Goal: Transaction & Acquisition: Purchase product/service

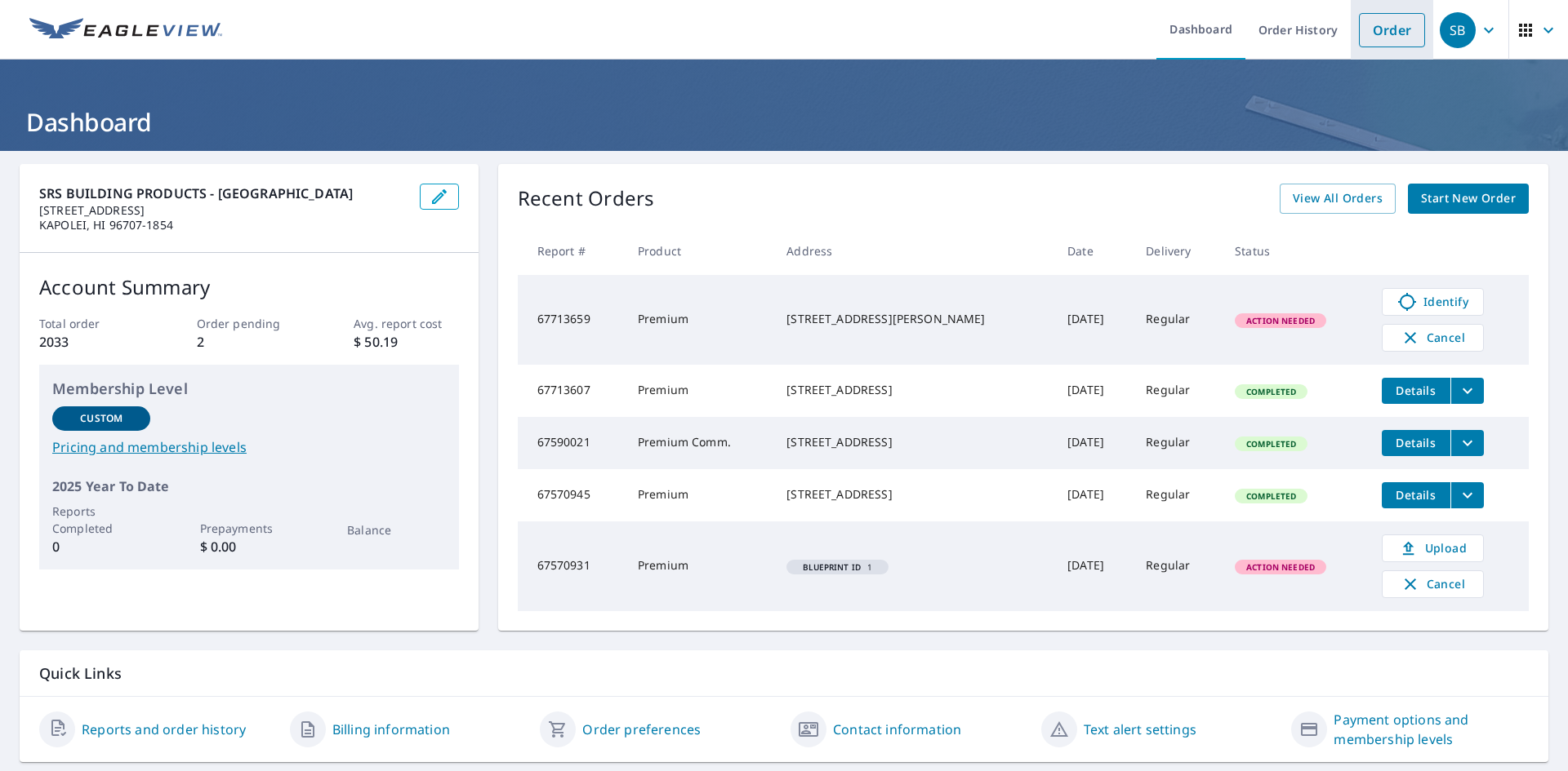
click at [1373, 32] on link "Order" at bounding box center [1391, 30] width 67 height 35
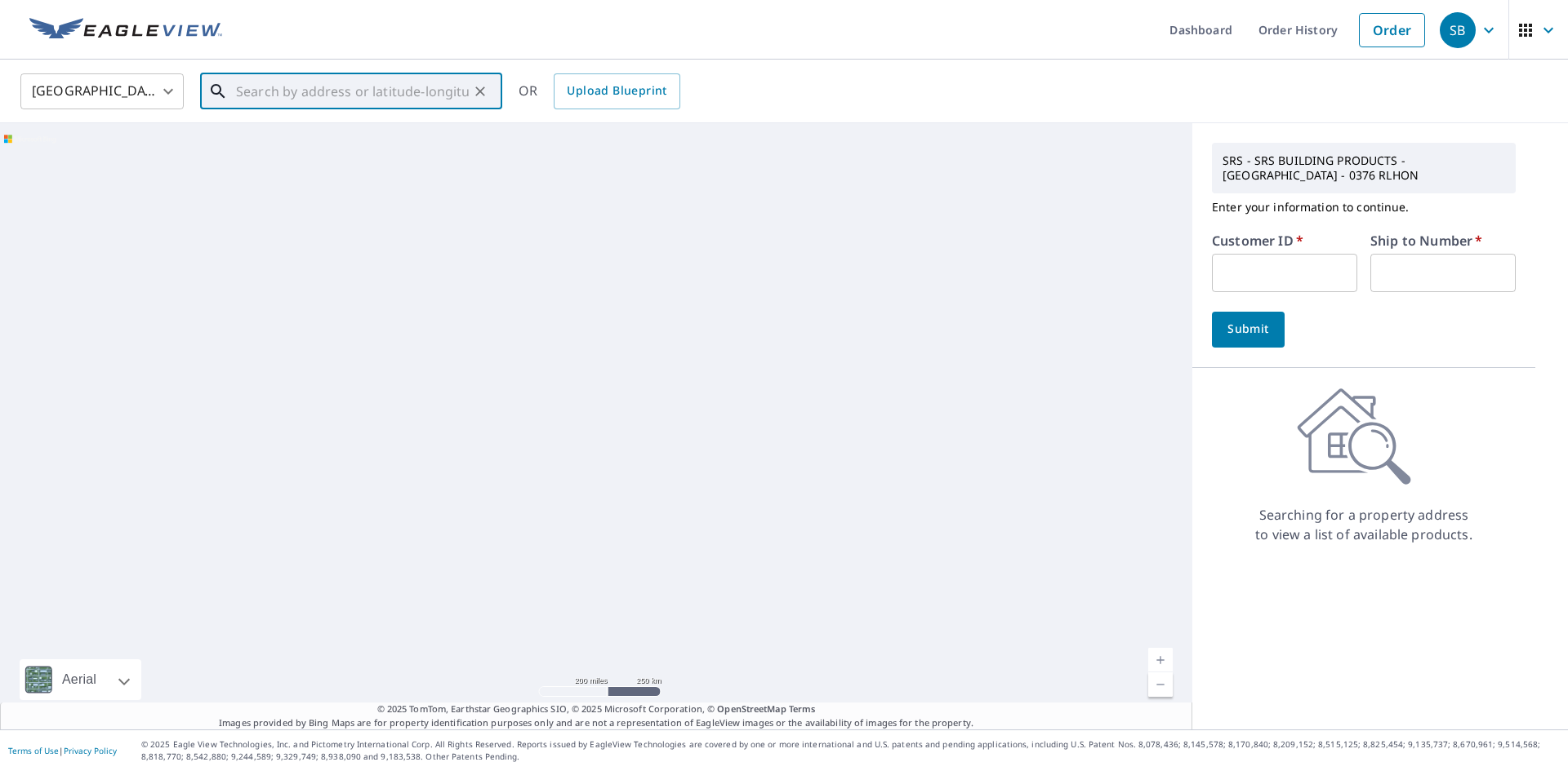
click at [375, 87] on input "text" at bounding box center [352, 91] width 232 height 46
paste input "[STREET_ADDRESS]"
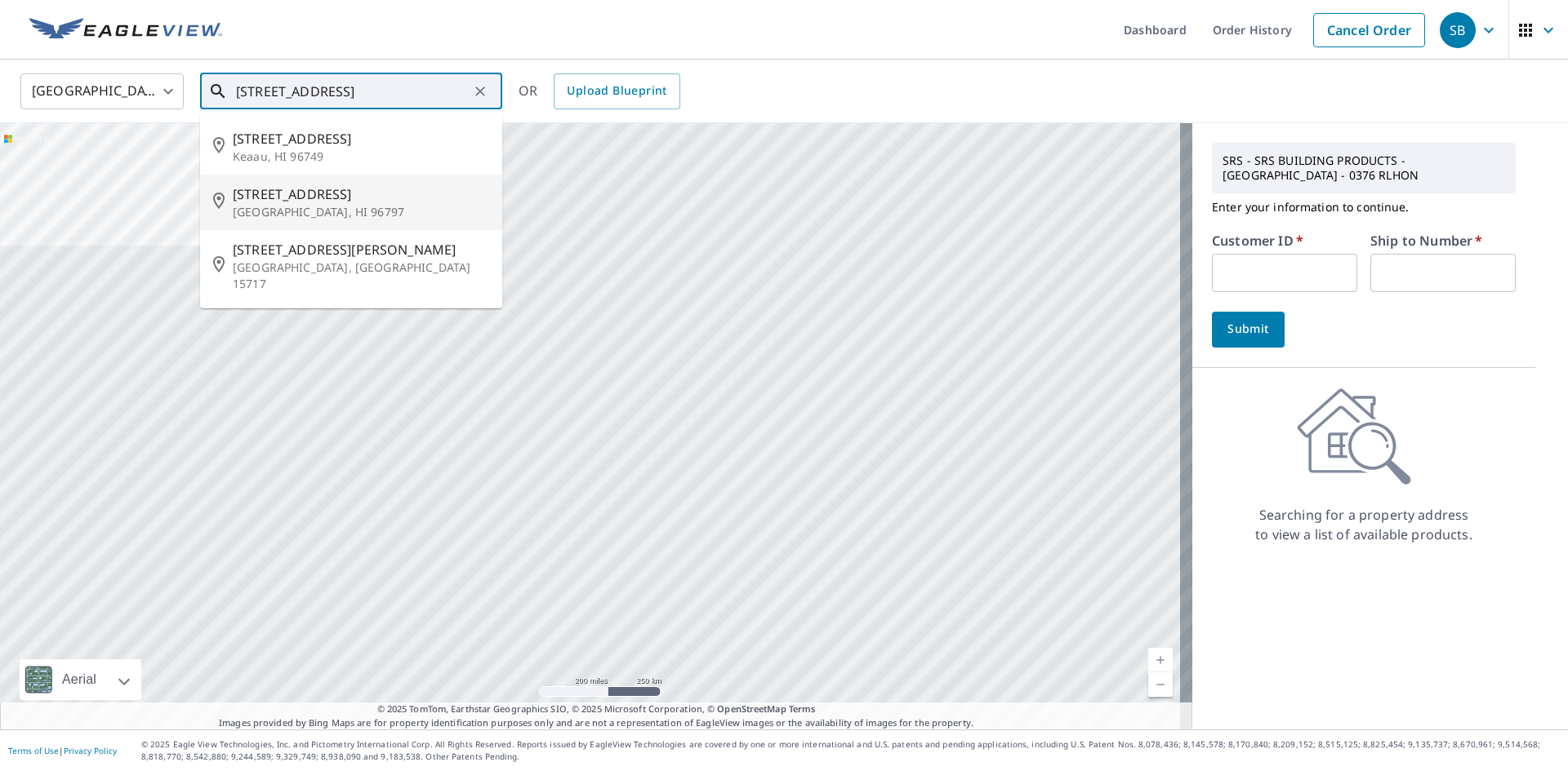
click at [312, 208] on p "[GEOGRAPHIC_DATA], HI 96797" at bounding box center [360, 212] width 256 height 16
type input "[STREET_ADDRESS]"
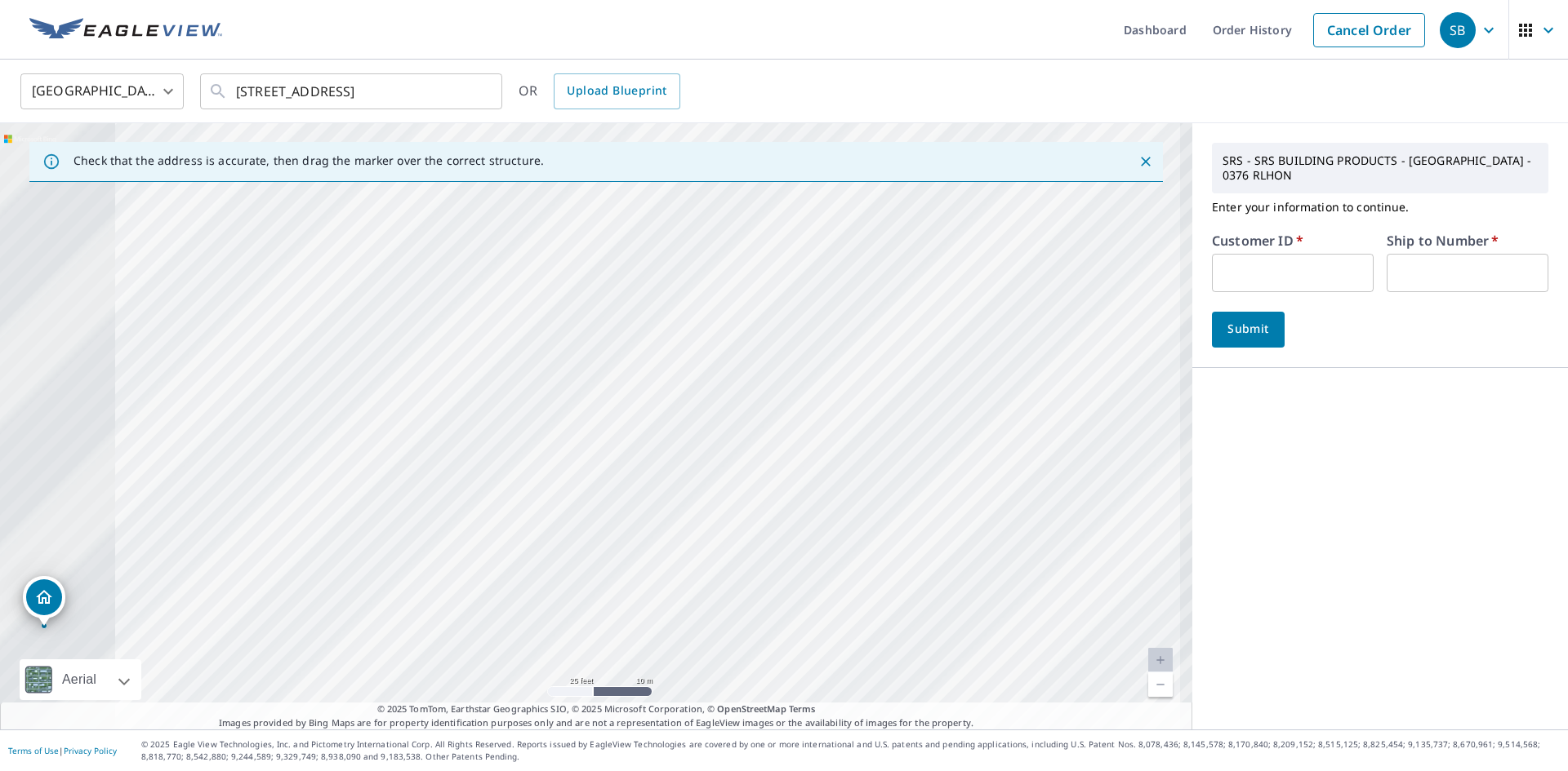
drag, startPoint x: 583, startPoint y: 424, endPoint x: 1125, endPoint y: 102, distance: 630.4
click at [1125, 102] on div "United States [GEOGRAPHIC_DATA] ​ [STREET_ADDRESS] ​ OR Upload Blueprint Check …" at bounding box center [784, 394] width 1568 height 670
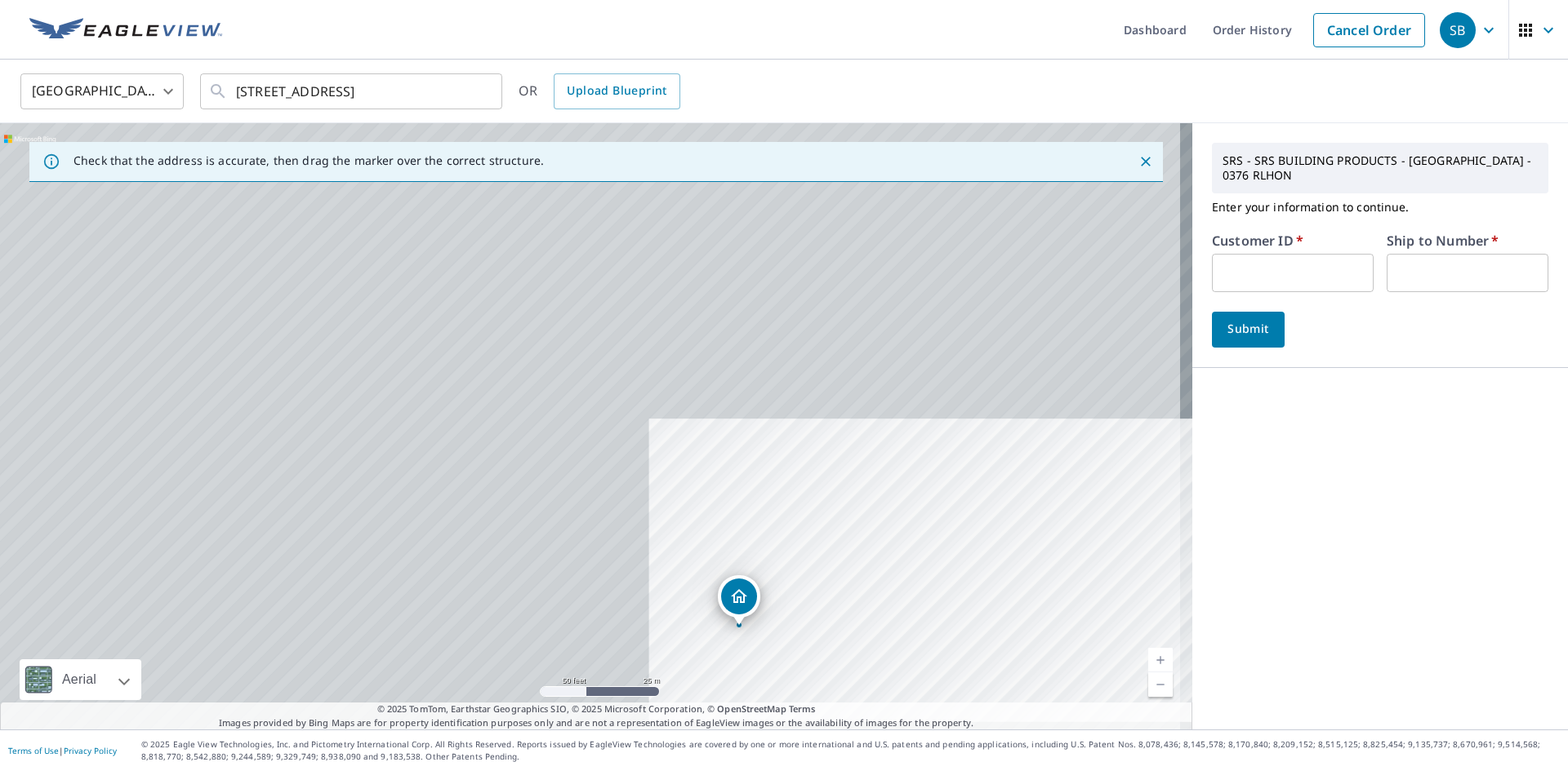
click at [1232, 460] on div "SRS - SRS BUILDING PRODUCTS - [GEOGRAPHIC_DATA] - 0376 RLHON Enter your informa…" at bounding box center [1380, 427] width 376 height 607
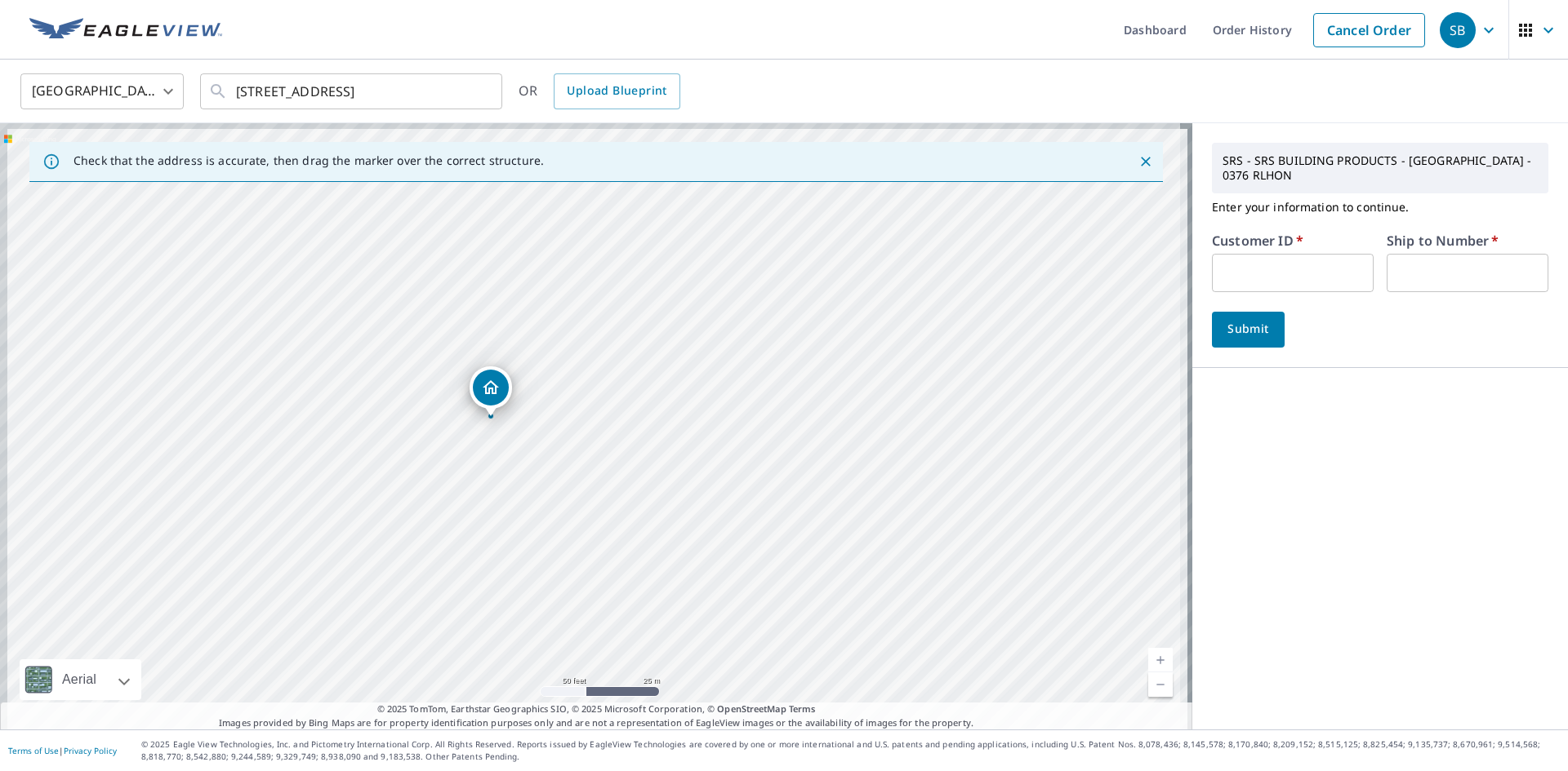
click at [914, 217] on div "[STREET_ADDRESS]" at bounding box center [596, 427] width 1192 height 607
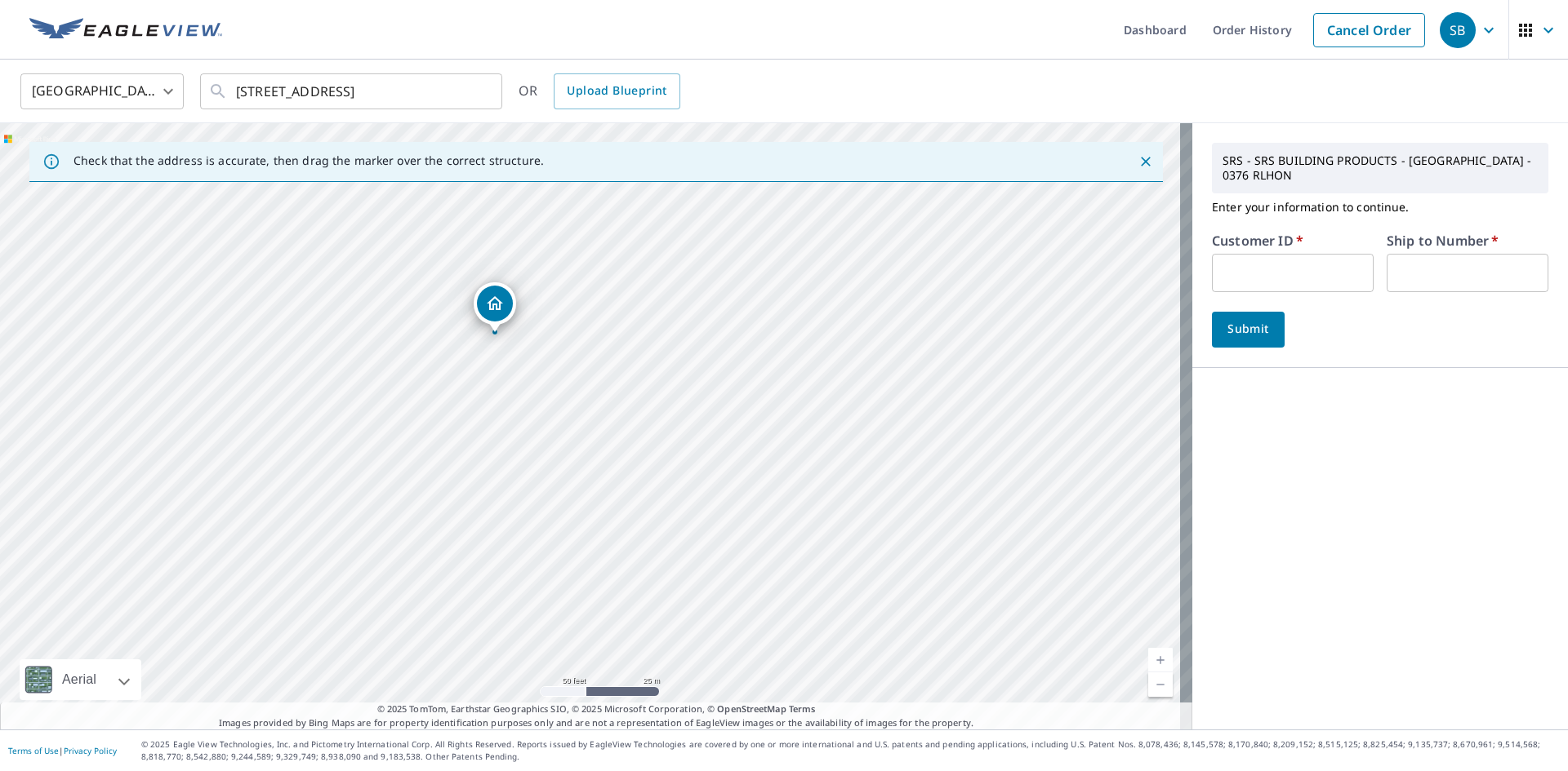
drag, startPoint x: 490, startPoint y: 384, endPoint x: 493, endPoint y: 300, distance: 84.1
click at [1259, 270] on input "text" at bounding box center [1292, 273] width 161 height 38
type input "kap376"
type input "1"
click at [1243, 324] on span "Submit" at bounding box center [1248, 329] width 46 height 20
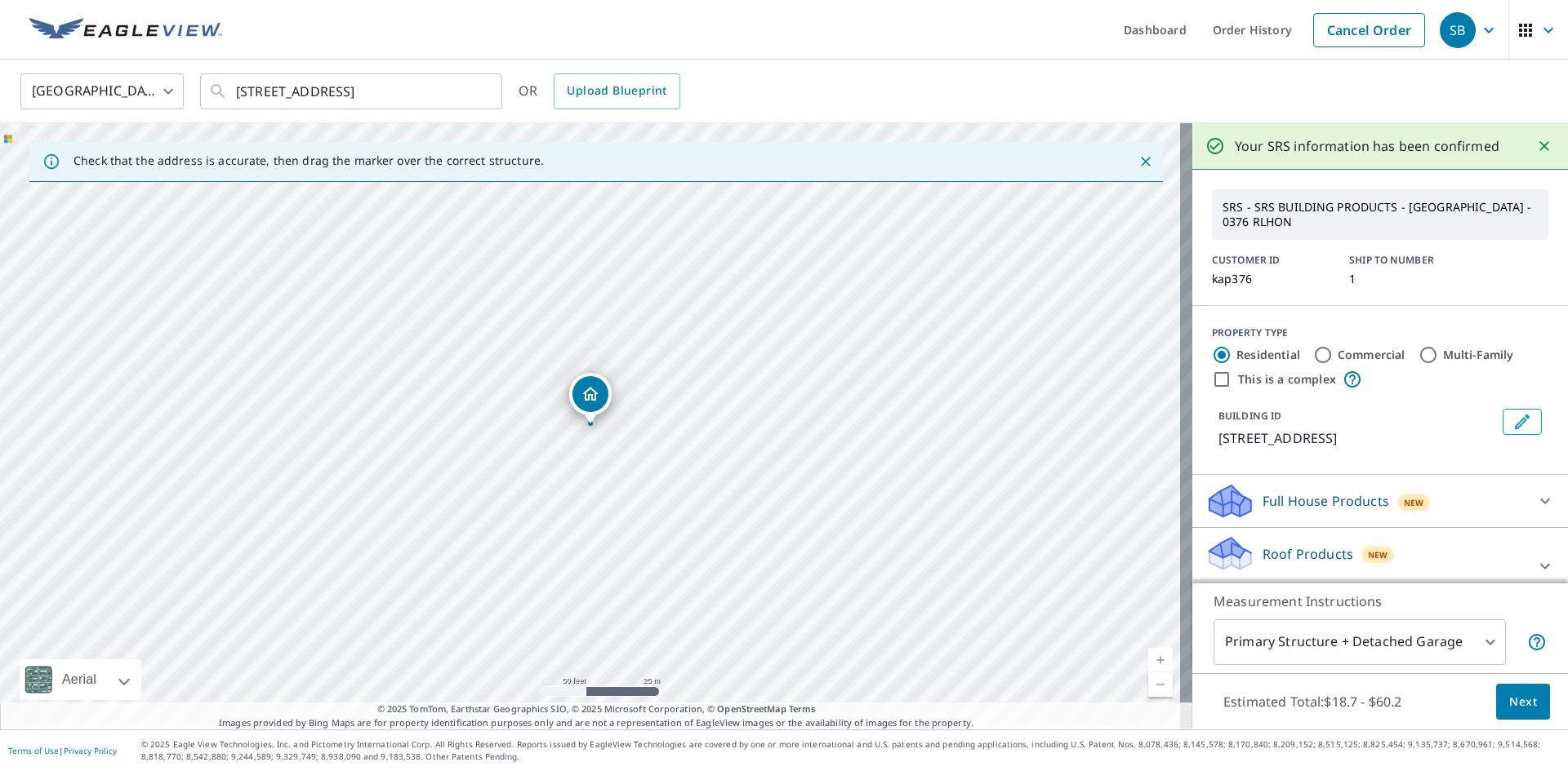
click at [1361, 350] on label "Commercial" at bounding box center [1371, 355] width 67 height 16
click at [1333, 350] on input "Commercial" at bounding box center [1322, 355] width 19 height 19
radio input "true"
type input "4"
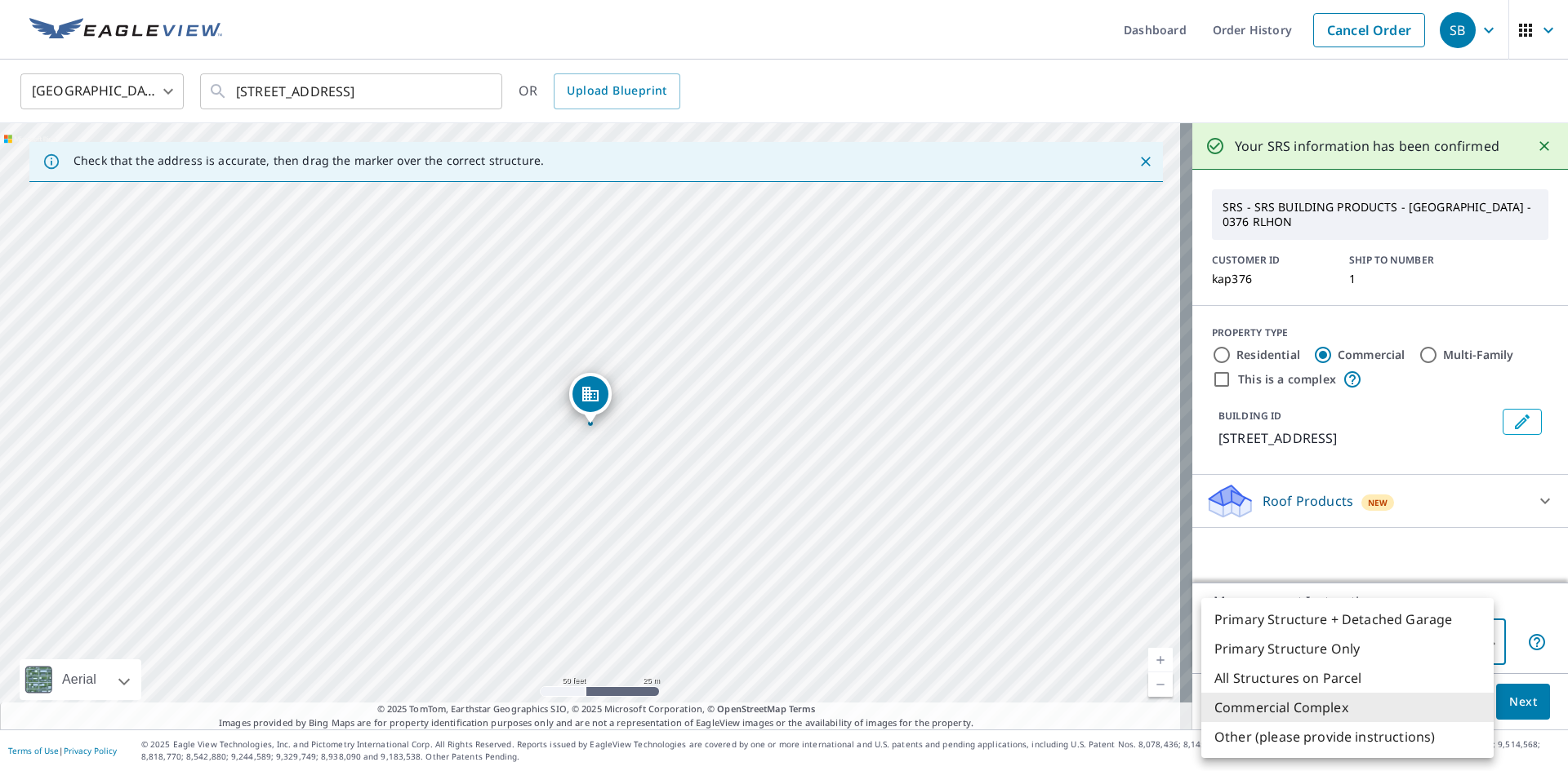
click at [1469, 633] on body "SB SB Dashboard Order History Cancel Order SB [GEOGRAPHIC_DATA] [GEOGRAPHIC_DAT…" at bounding box center [784, 386] width 1568 height 771
click at [1320, 708] on li "Commercial Complex" at bounding box center [1347, 707] width 293 height 29
click at [1398, 644] on body "SB SB Dashboard Order History Cancel Order SB [GEOGRAPHIC_DATA] [GEOGRAPHIC_DAT…" at bounding box center [784, 386] width 1568 height 771
click at [1323, 702] on li "Commercial Complex" at bounding box center [1347, 707] width 293 height 29
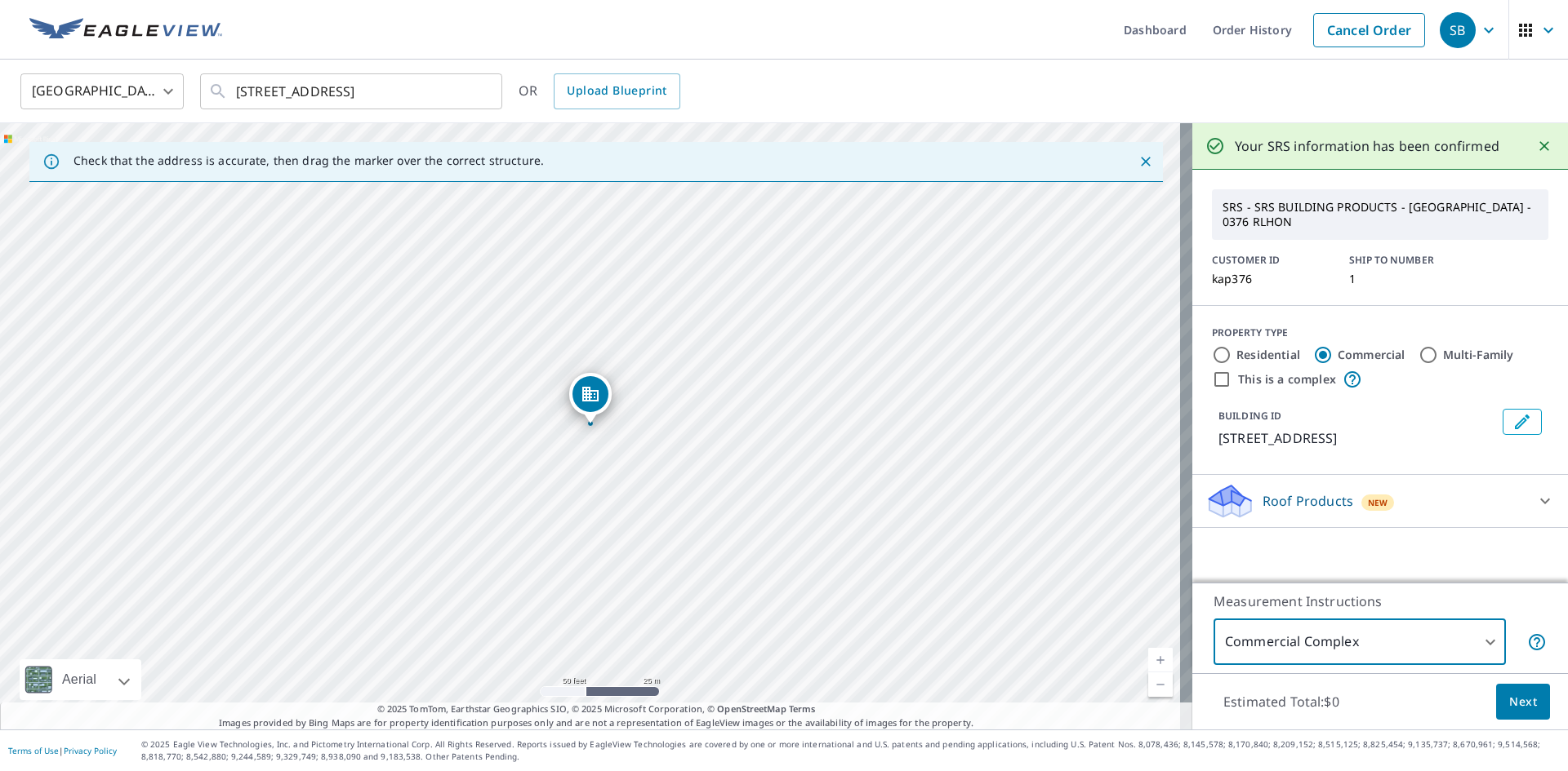
click at [1509, 694] on span "Next" at bounding box center [1522, 703] width 27 height 20
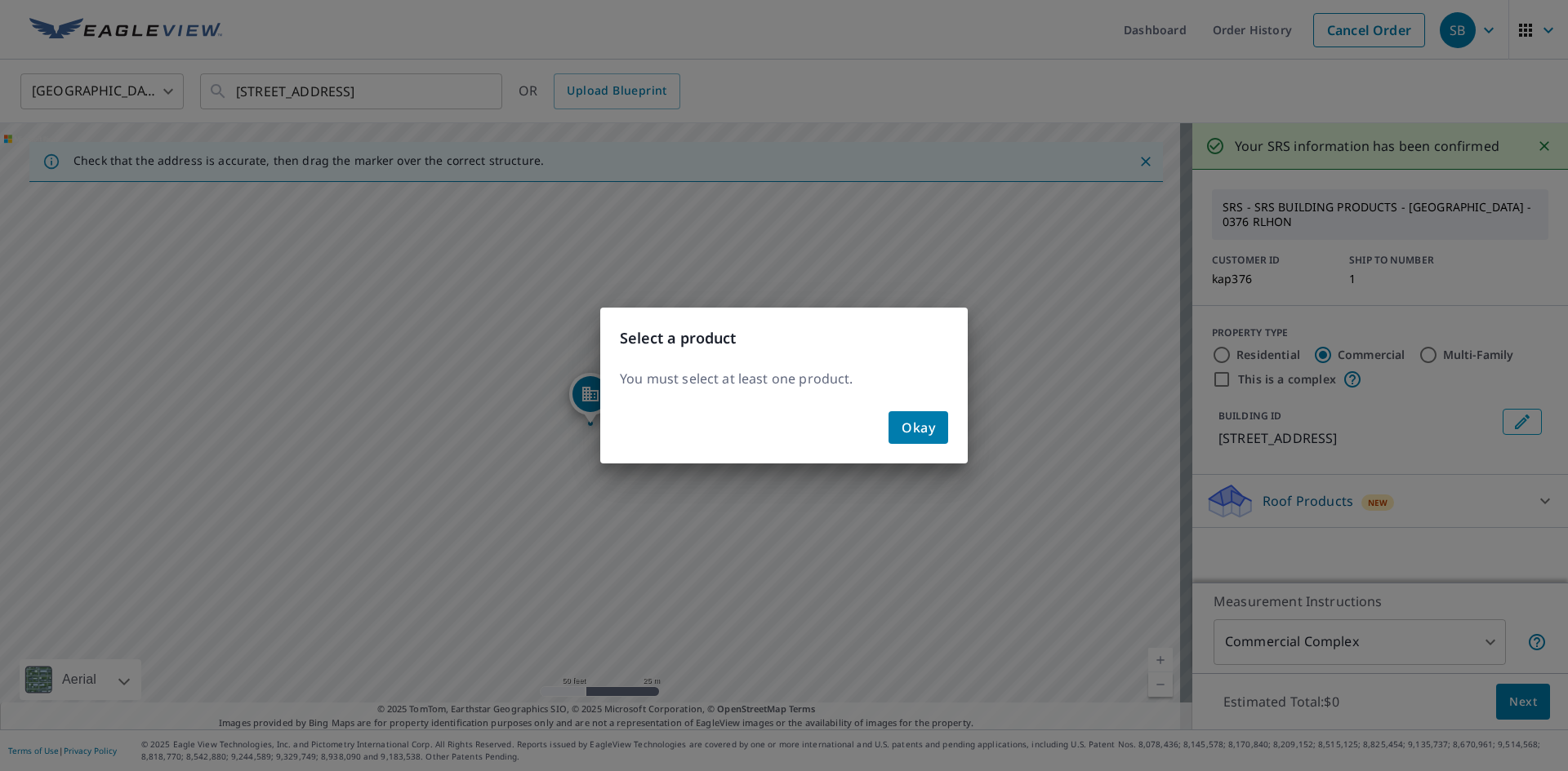
click at [904, 437] on span "Okay" at bounding box center [918, 427] width 34 height 23
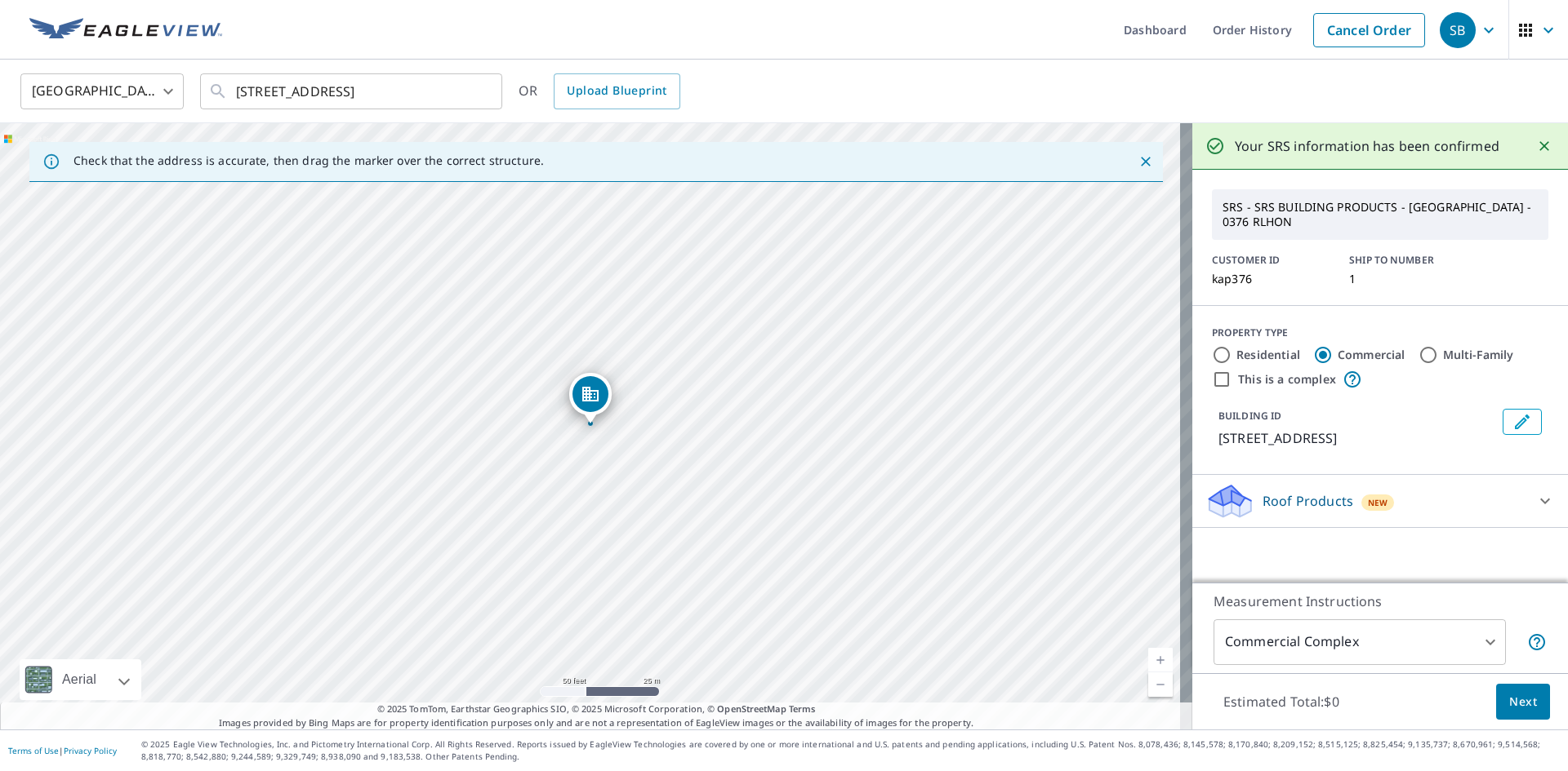
click at [1525, 501] on div at bounding box center [1544, 500] width 39 height 39
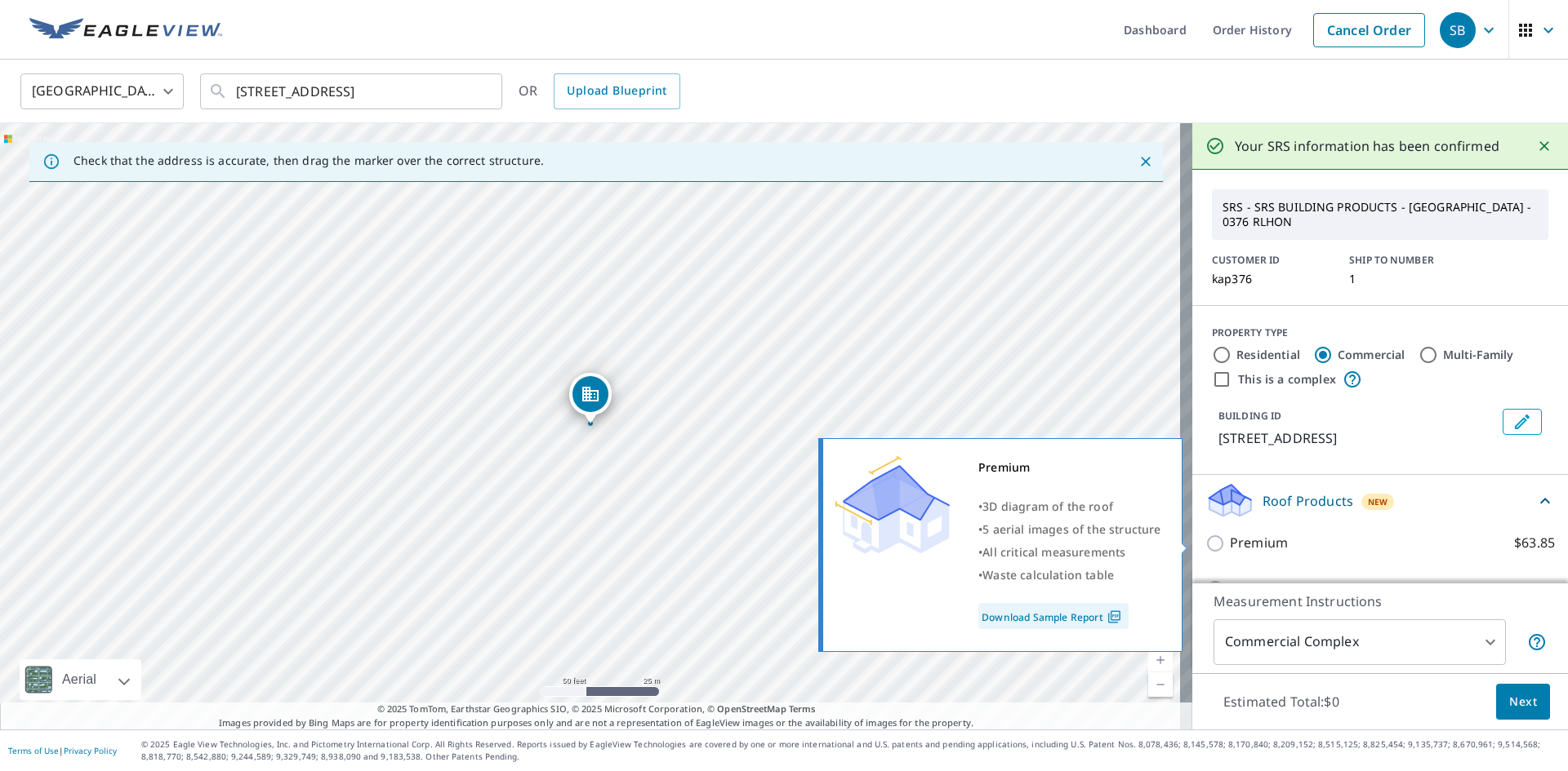
click at [1249, 551] on p "Premium" at bounding box center [1259, 543] width 58 height 20
click at [1230, 551] on input "Premium $63.85" at bounding box center [1217, 543] width 25 height 19
checkbox input "true"
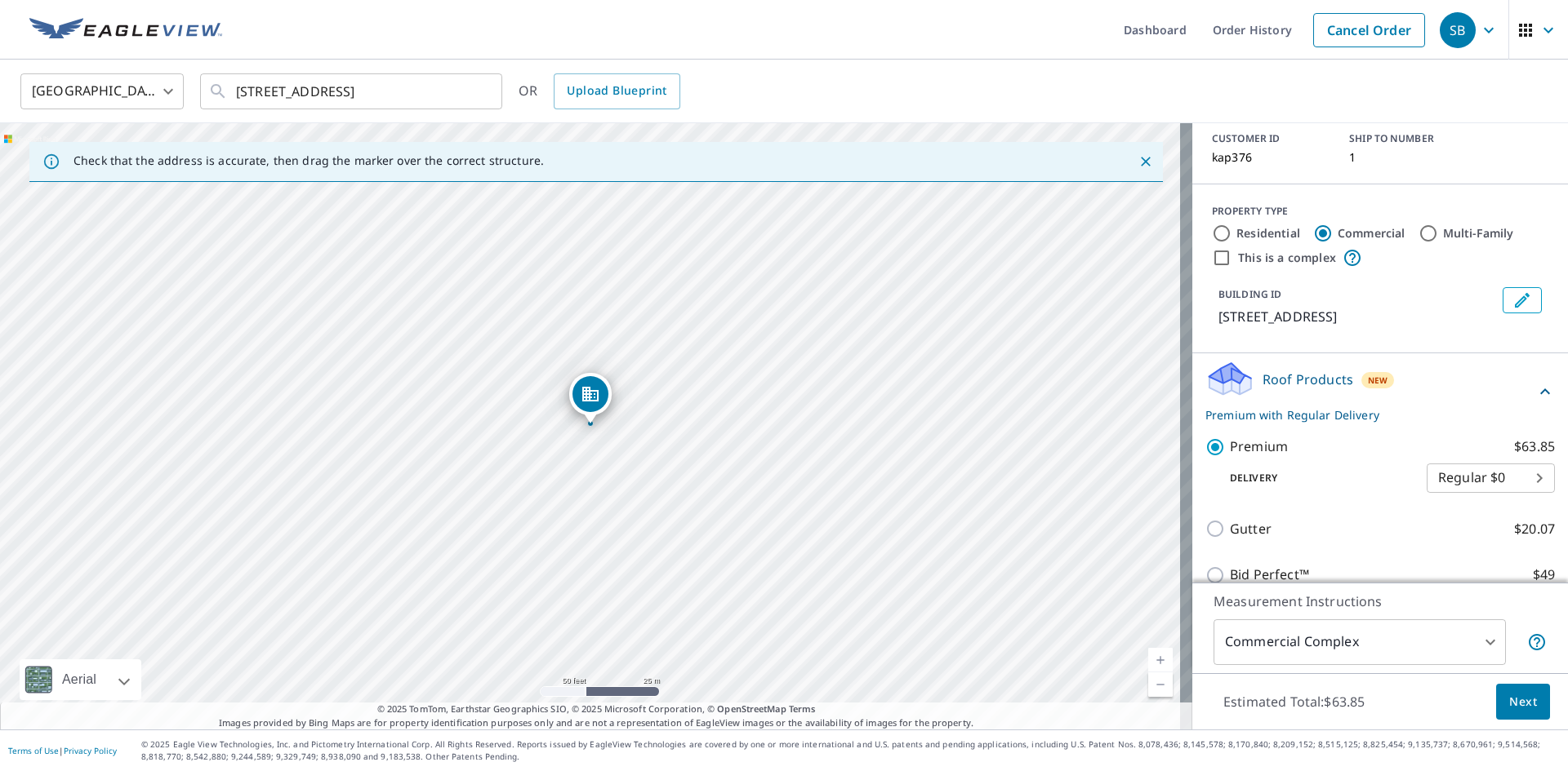
scroll to position [145, 0]
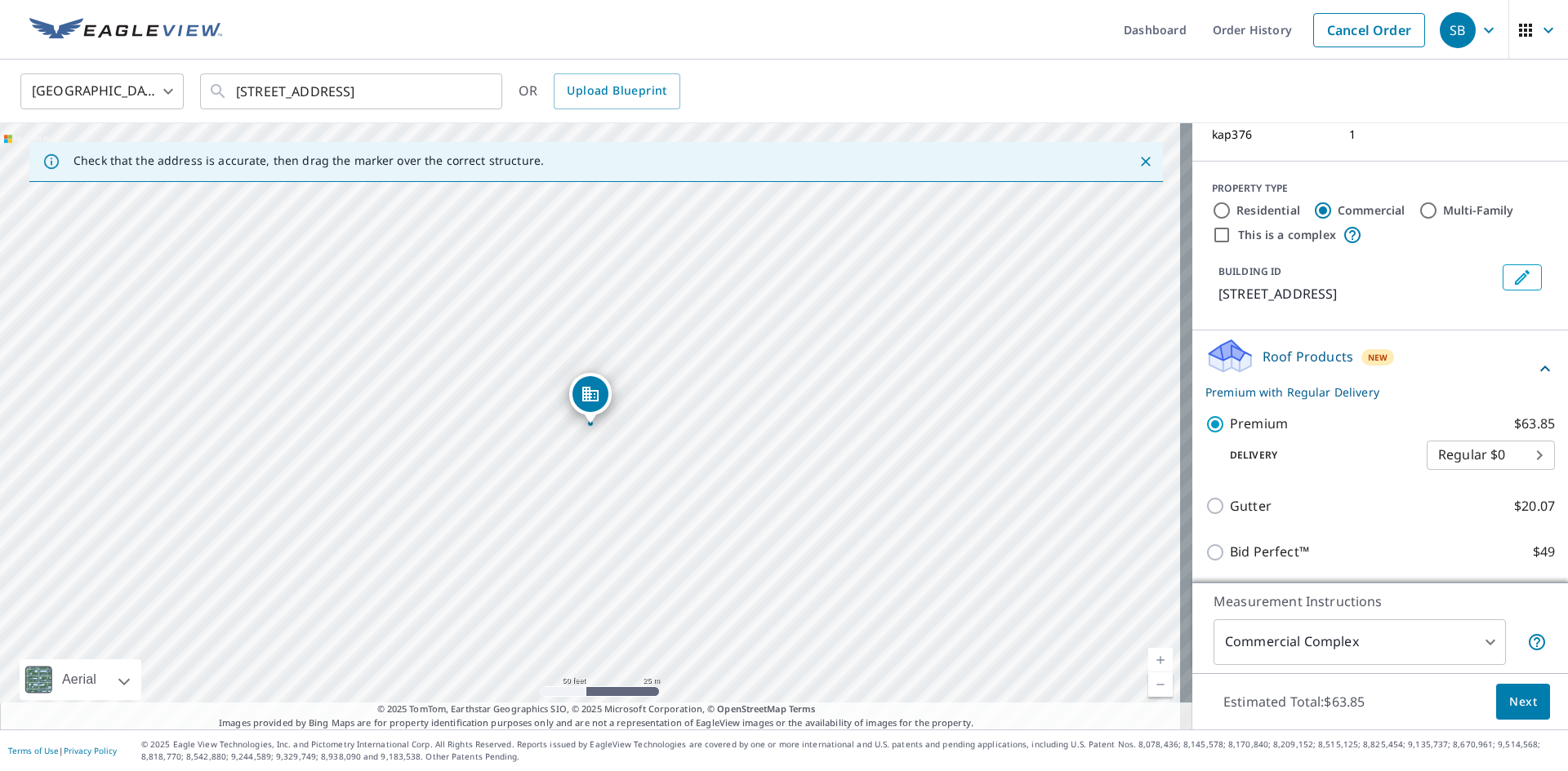
click at [1513, 703] on span "Next" at bounding box center [1522, 703] width 27 height 20
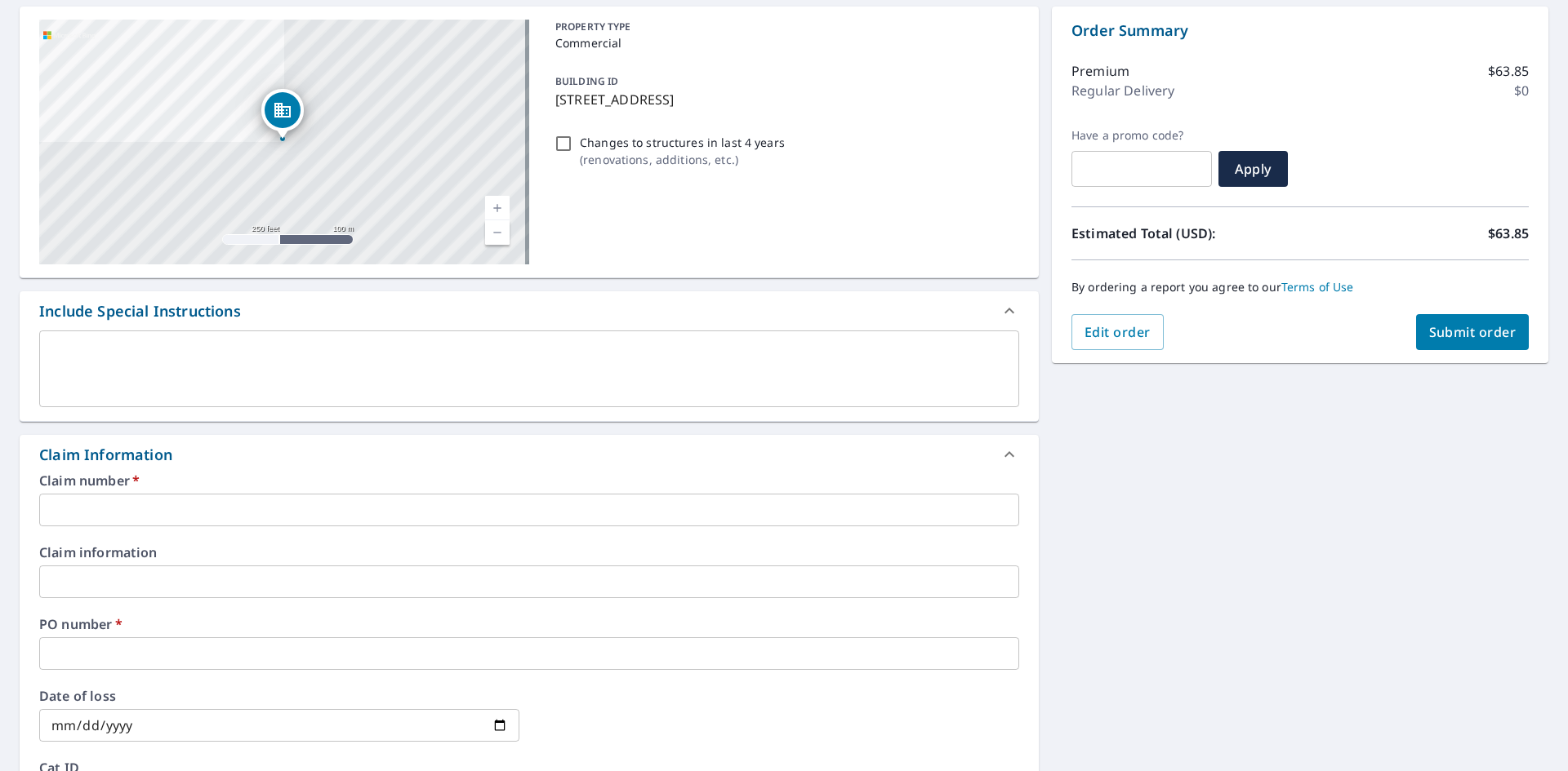
scroll to position [162, 0]
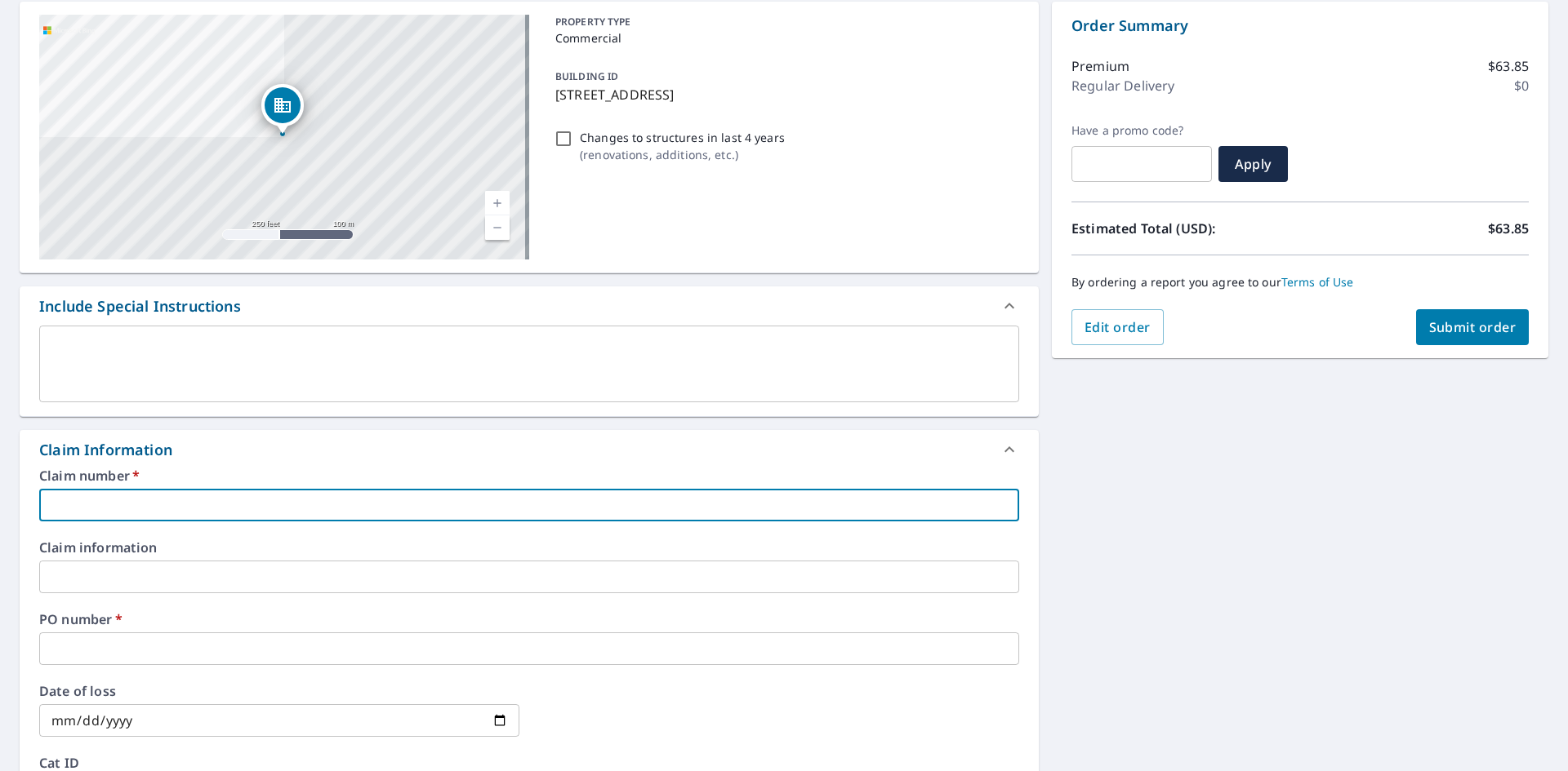
click at [337, 511] on input "text" at bounding box center [529, 506] width 980 height 33
type input "0"
checkbox input "true"
type input "00"
checkbox input "true"
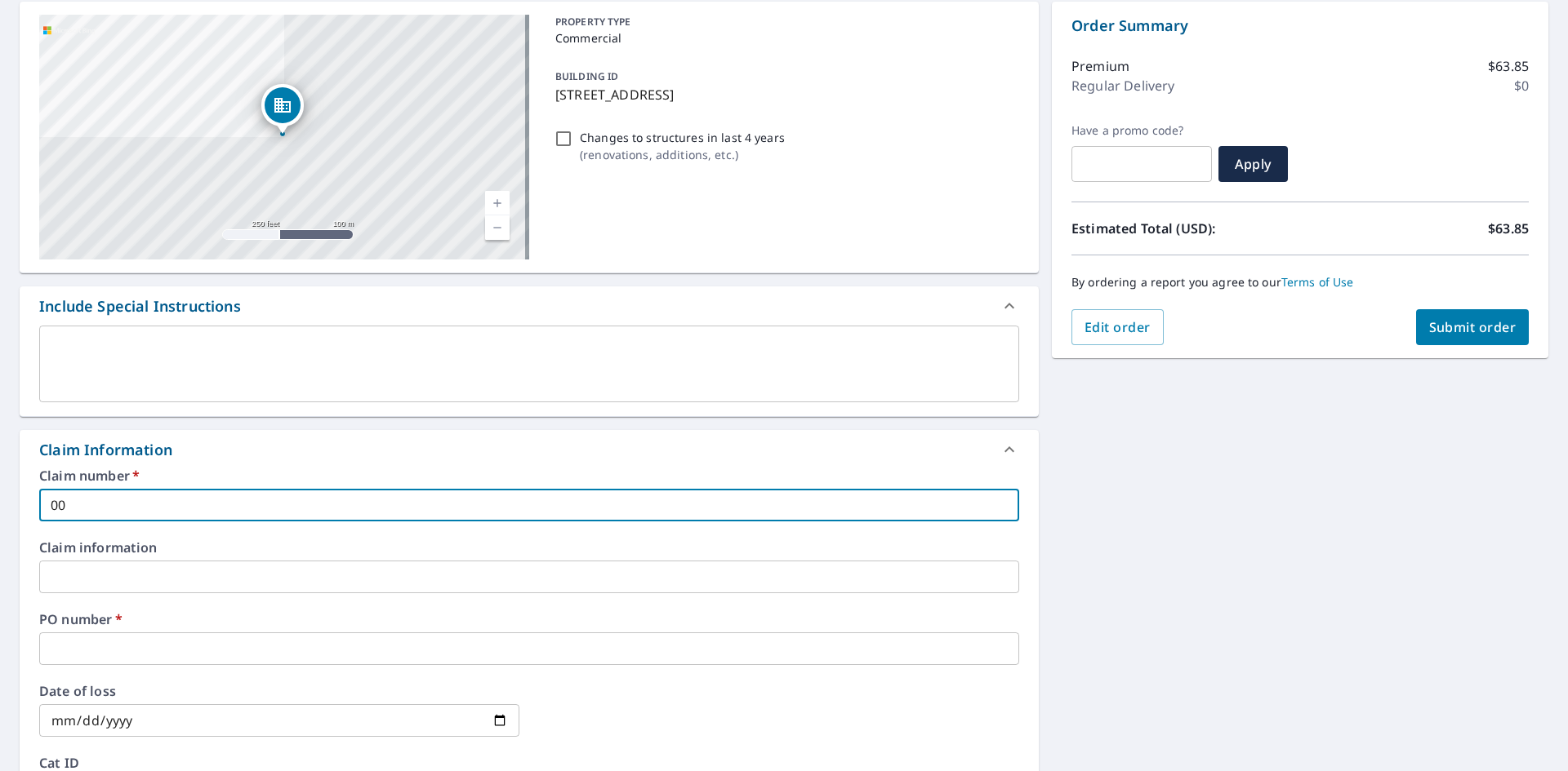
type input "000"
checkbox input "true"
type input "0000"
checkbox input "true"
type input "00000"
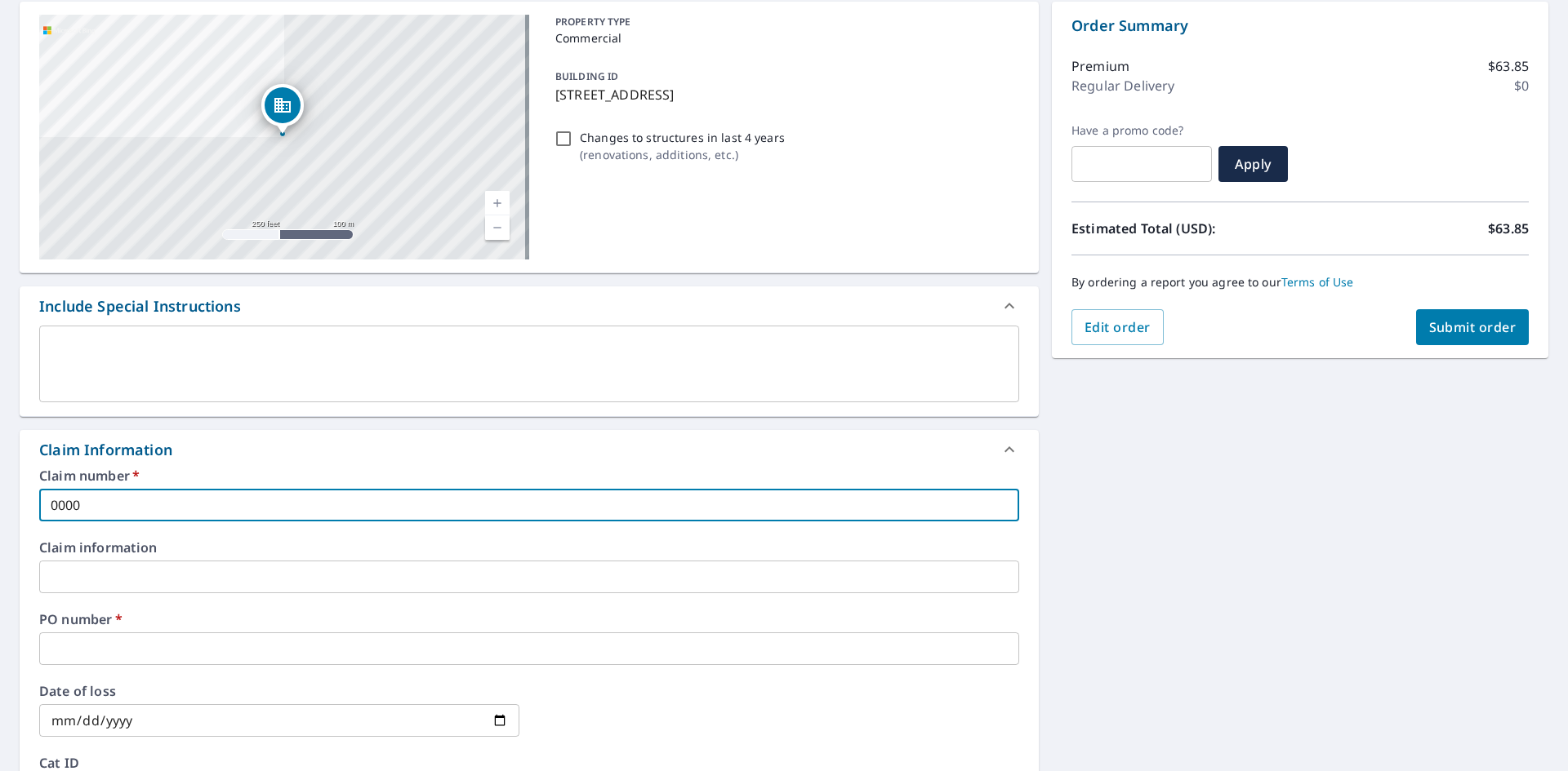
checkbox input "true"
type input "000000"
checkbox input "true"
type input "0000000"
checkbox input "true"
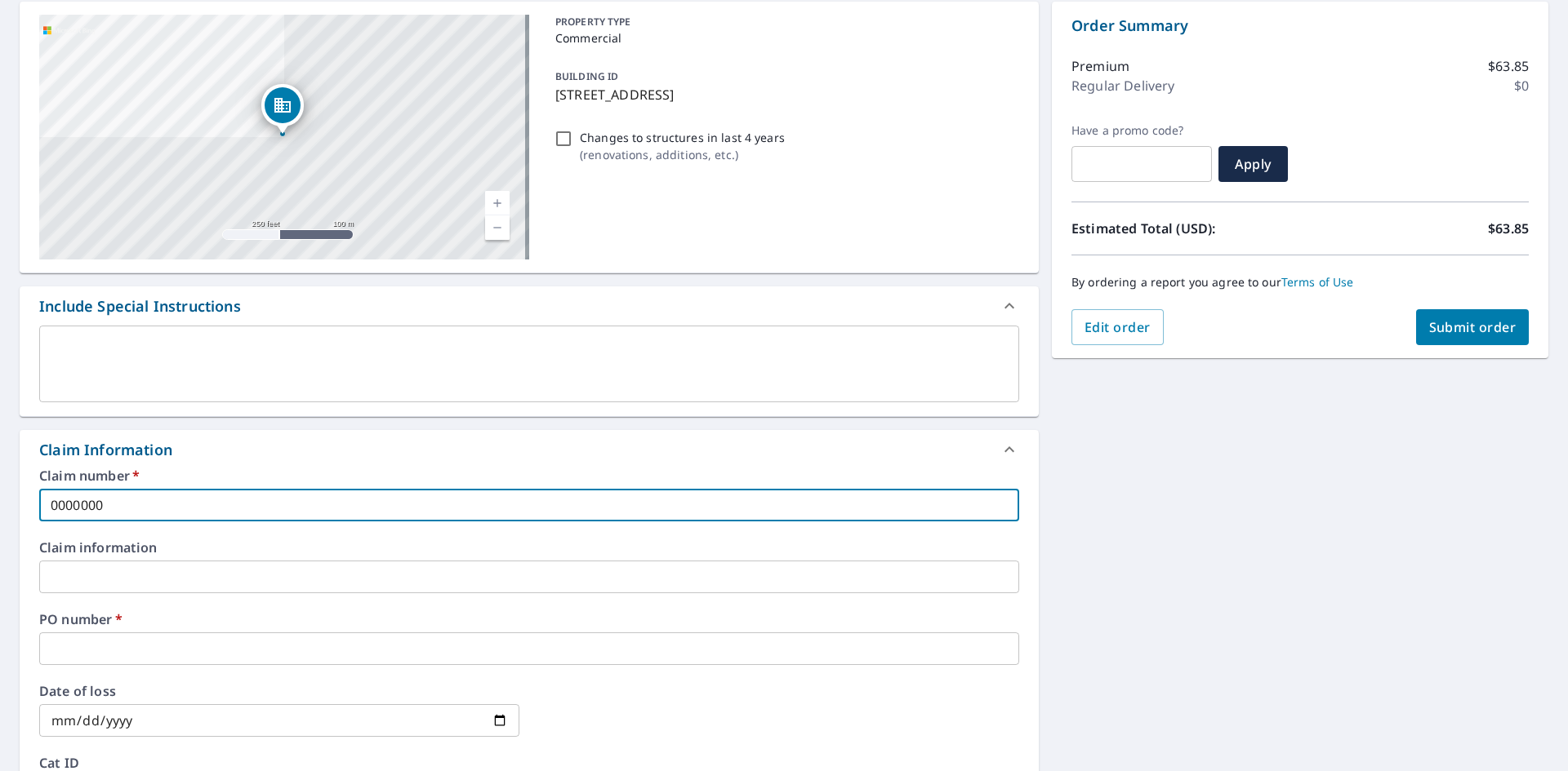
type input "00000000"
checkbox input "true"
type input "000000000"
checkbox input "true"
type input "000000000"
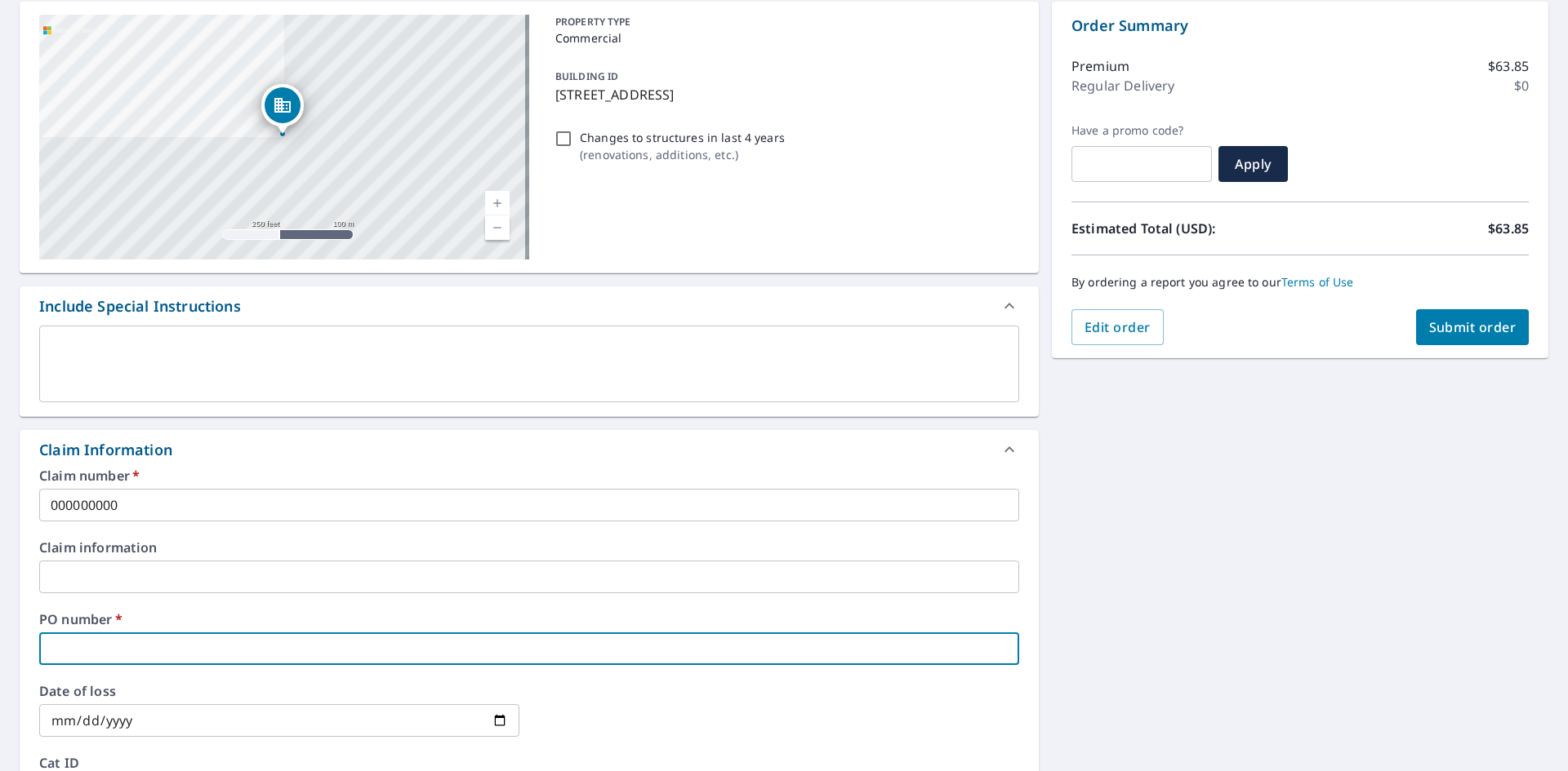
click at [254, 648] on input "text" at bounding box center [529, 649] width 980 height 33
type input "0"
checkbox input "true"
type input "00"
checkbox input "true"
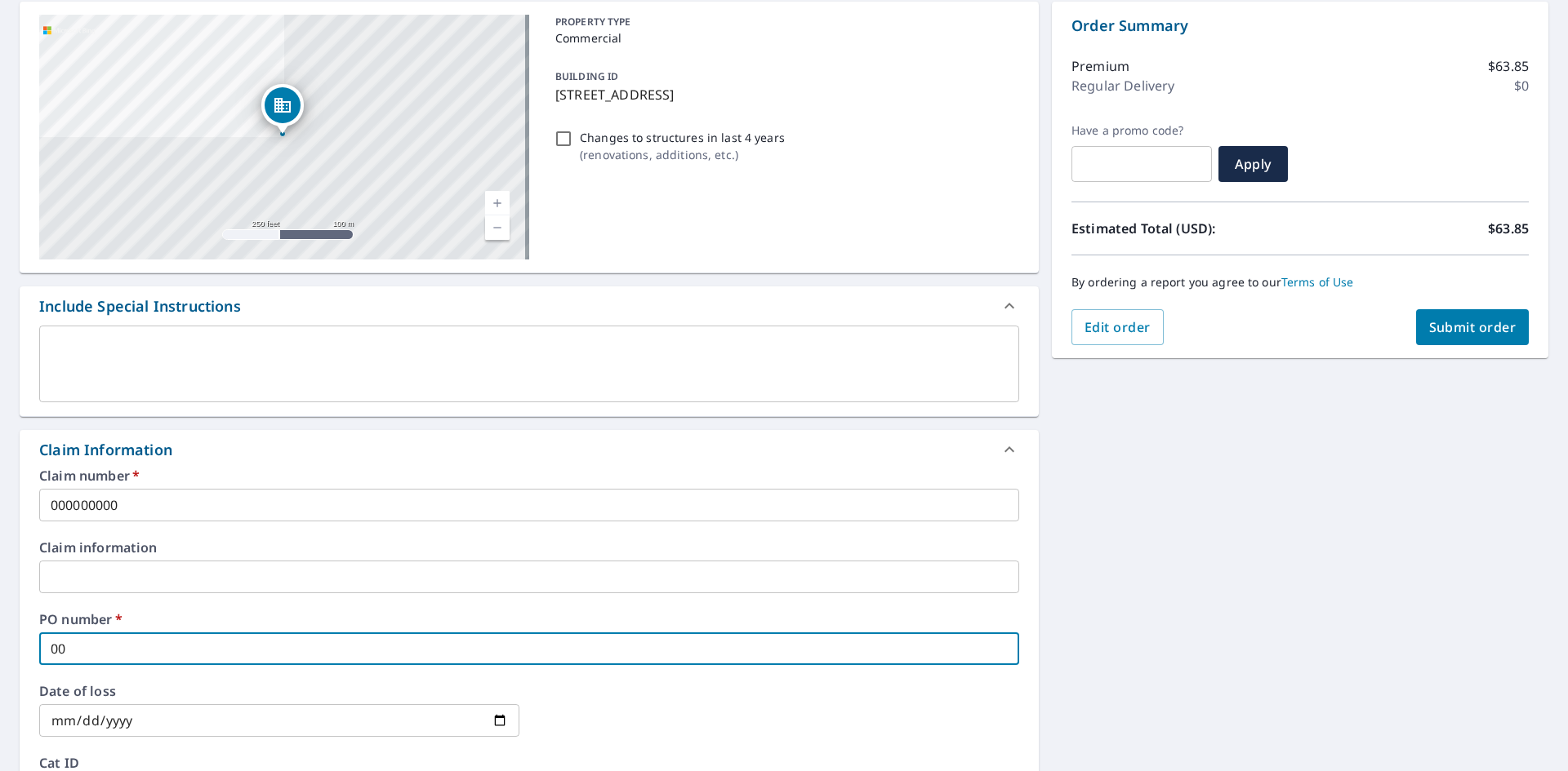
type input "000"
checkbox input "true"
type input "0000"
checkbox input "true"
type input "00000"
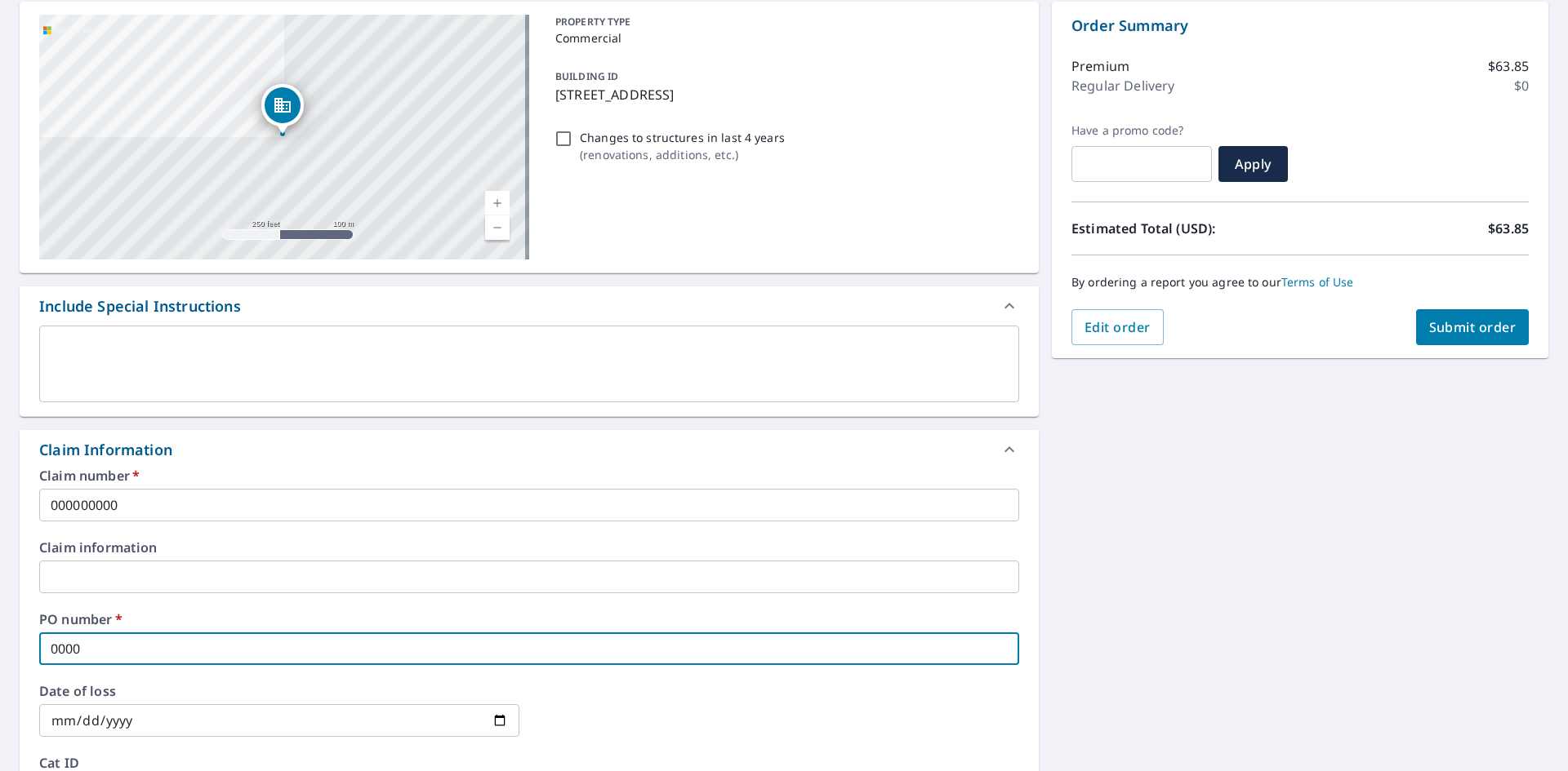
checkbox input "true"
type input "000000"
checkbox input "true"
type input "0000000"
checkbox input "true"
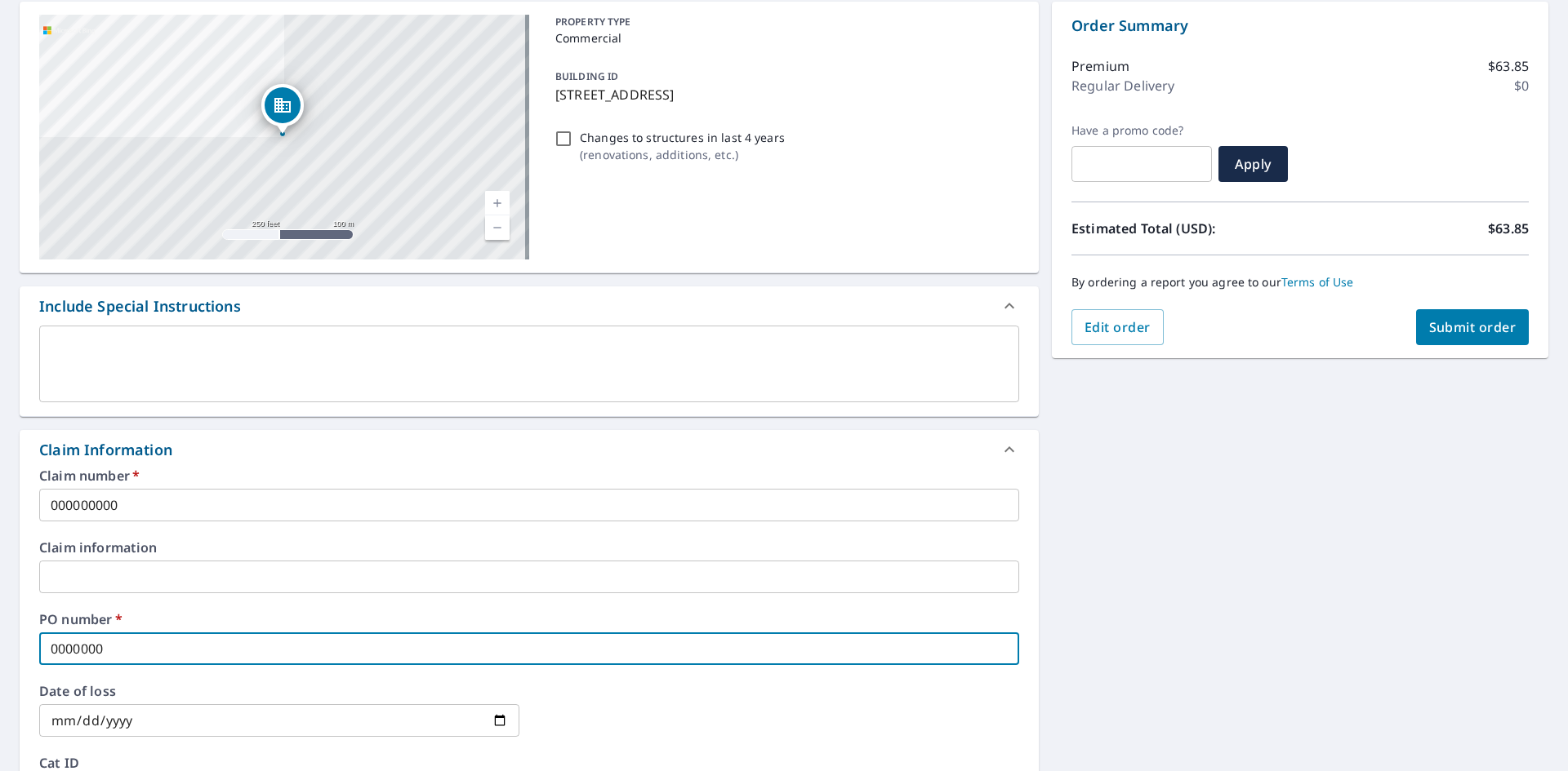
type input "00000000"
checkbox input "true"
type input "000000000"
checkbox input "true"
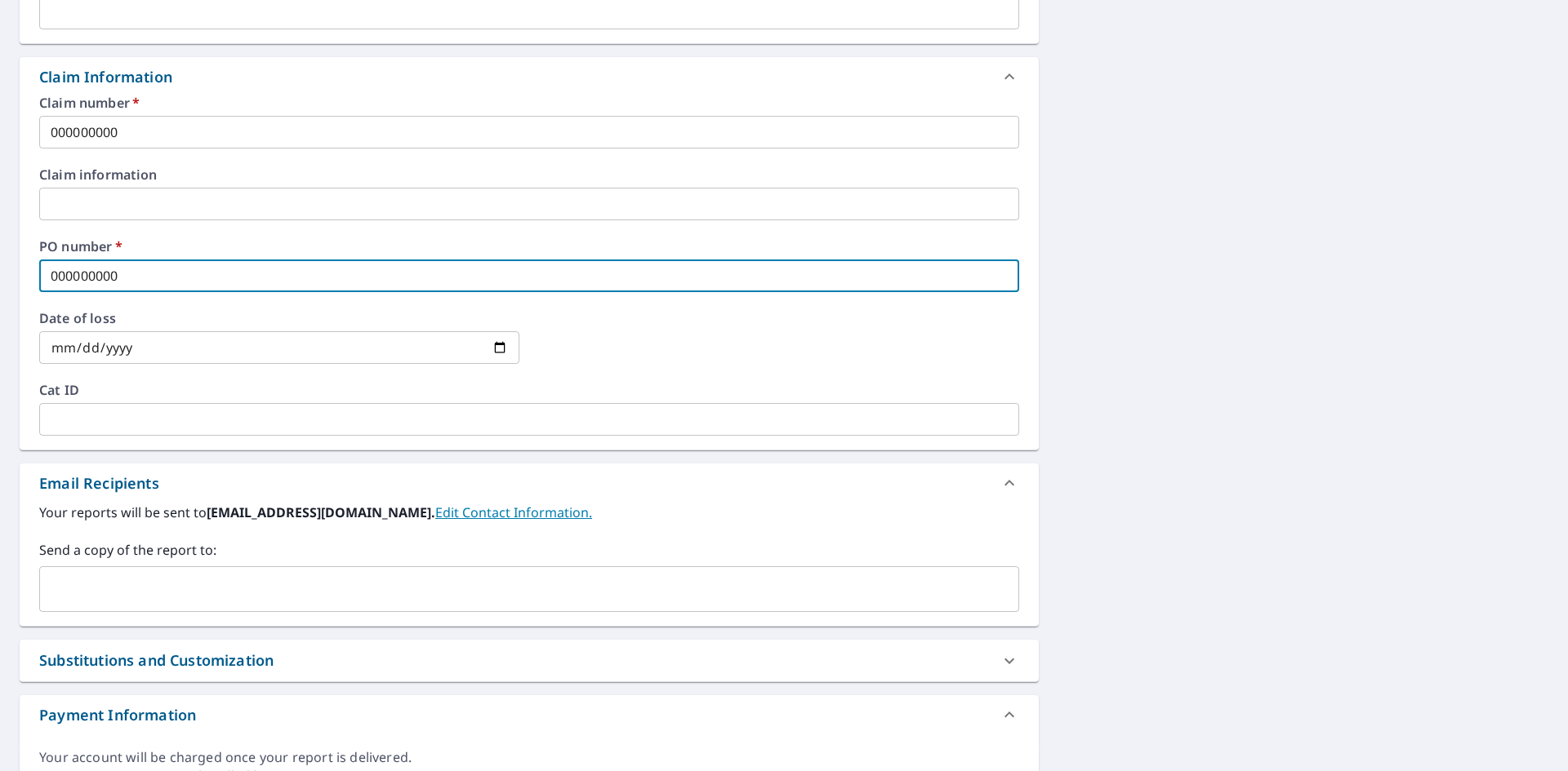
scroll to position [547, 0]
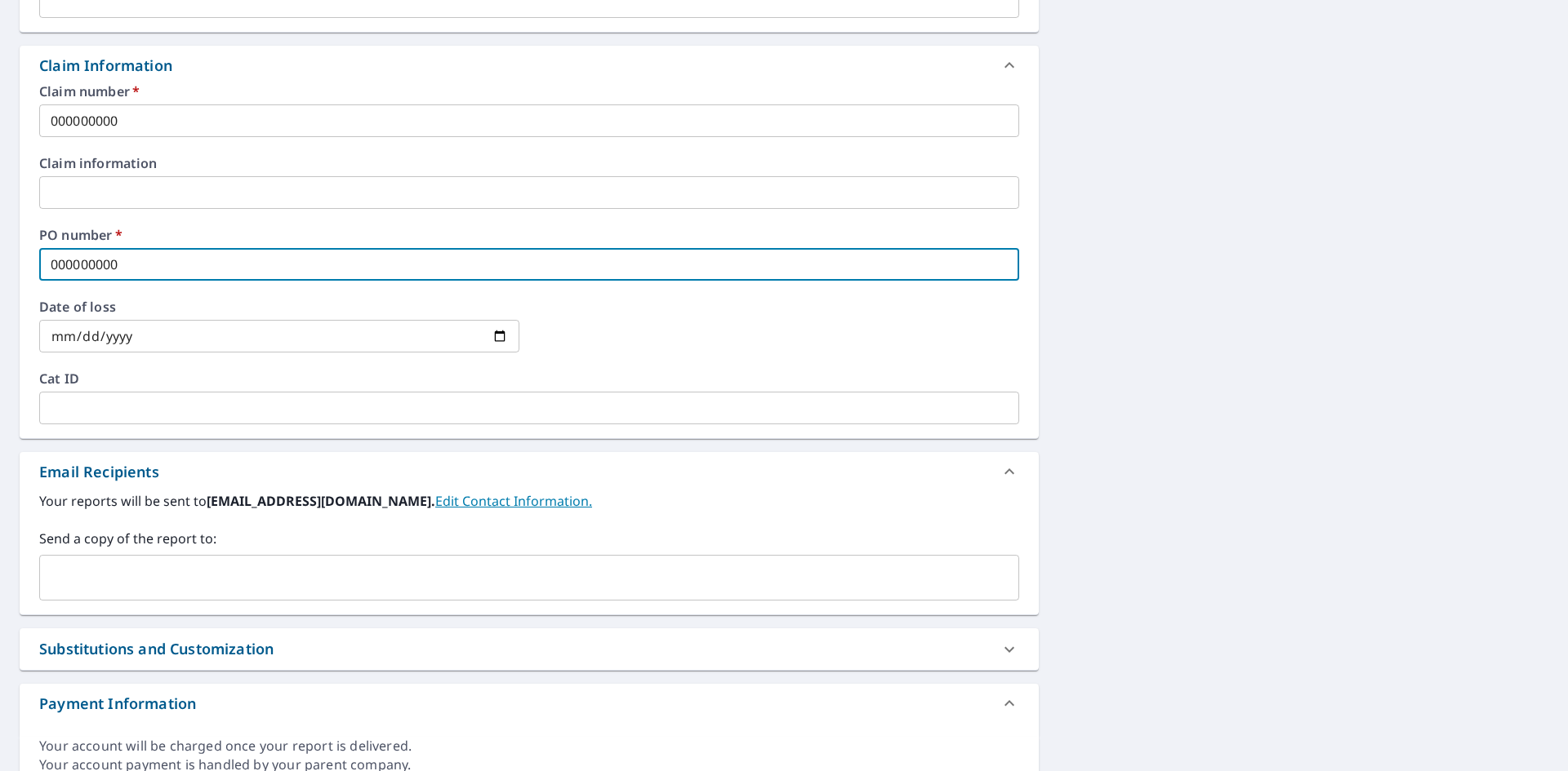
type input "000000000"
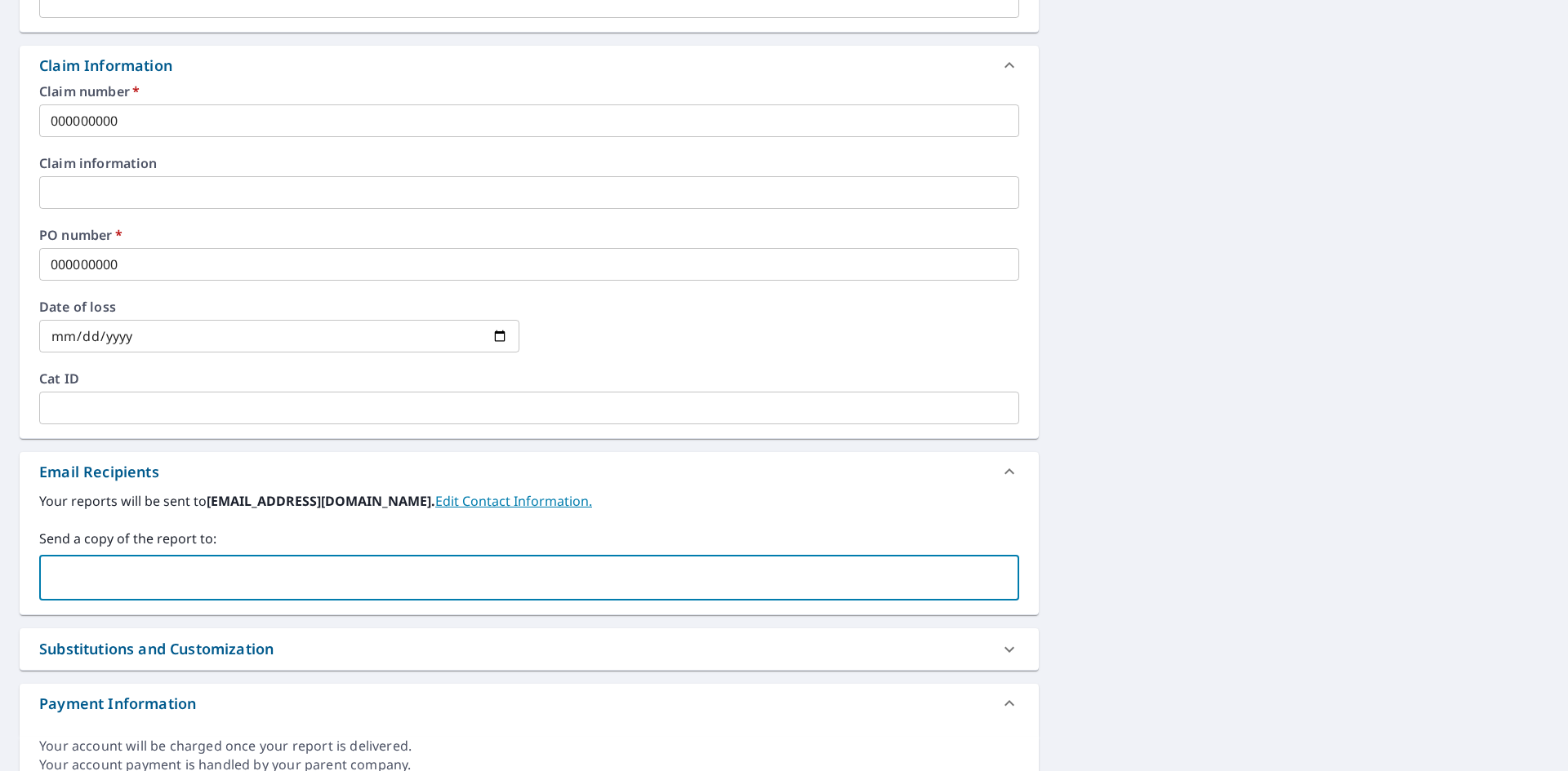
click at [260, 571] on input "text" at bounding box center [517, 578] width 941 height 31
type input "[PERSON_NAME][EMAIL_ADDRESS][PERSON_NAME][DOMAIN_NAME]"
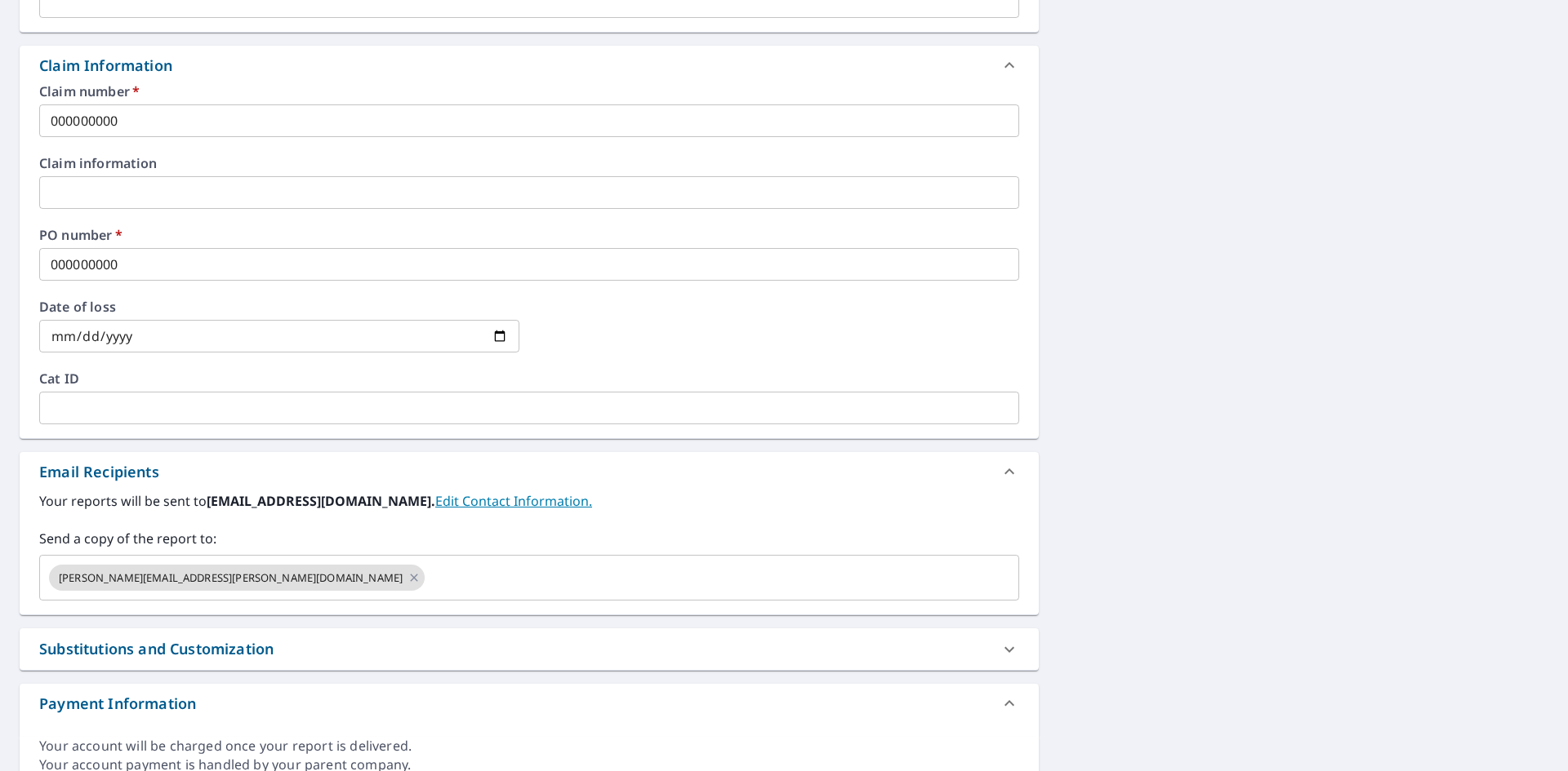
click at [1155, 567] on div "[STREET_ADDRESS] Aerial Road A standard road map Aerial A detailed look from ab…" at bounding box center [784, 203] width 1568 height 1198
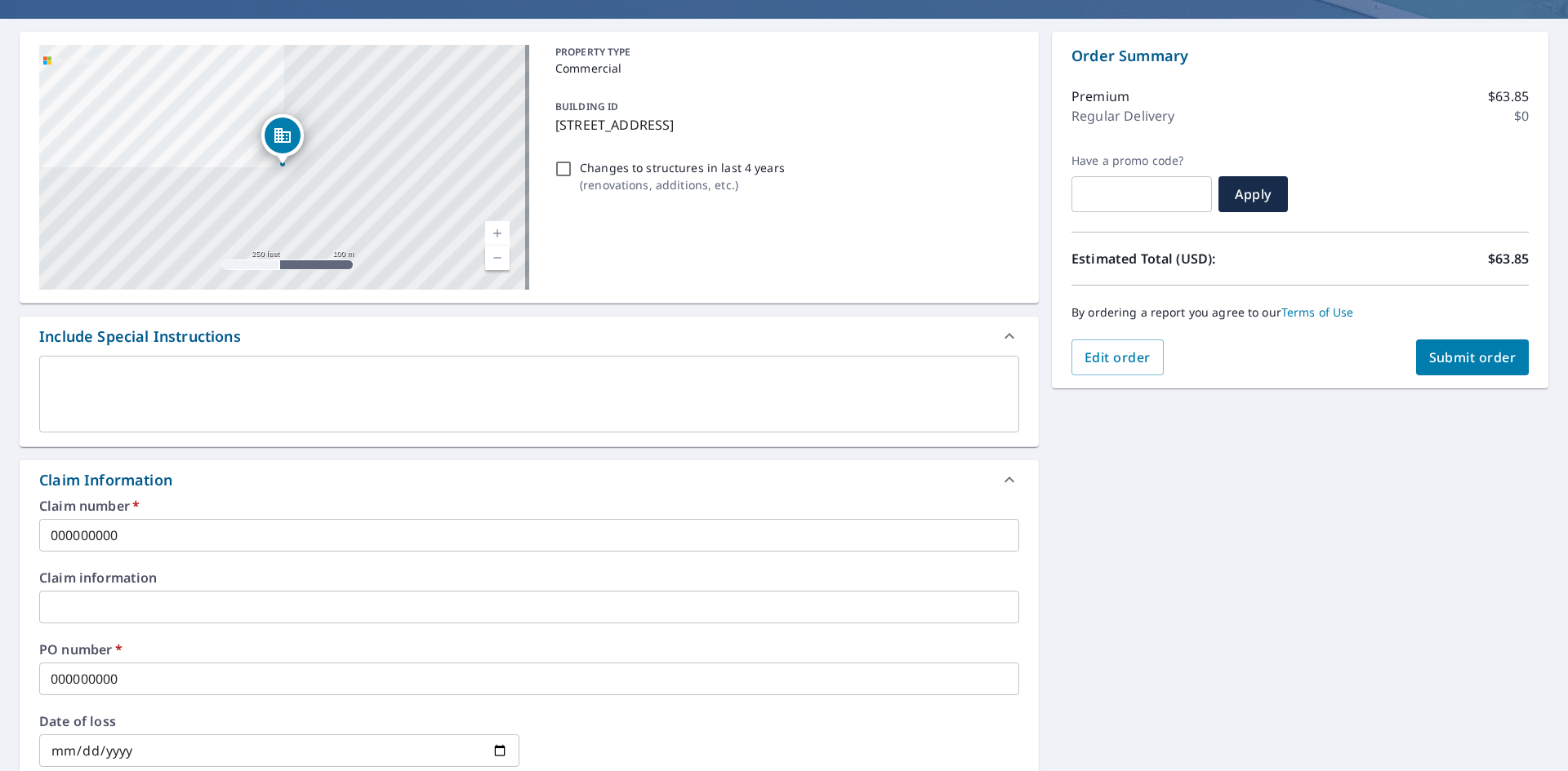
scroll to position [121, 0]
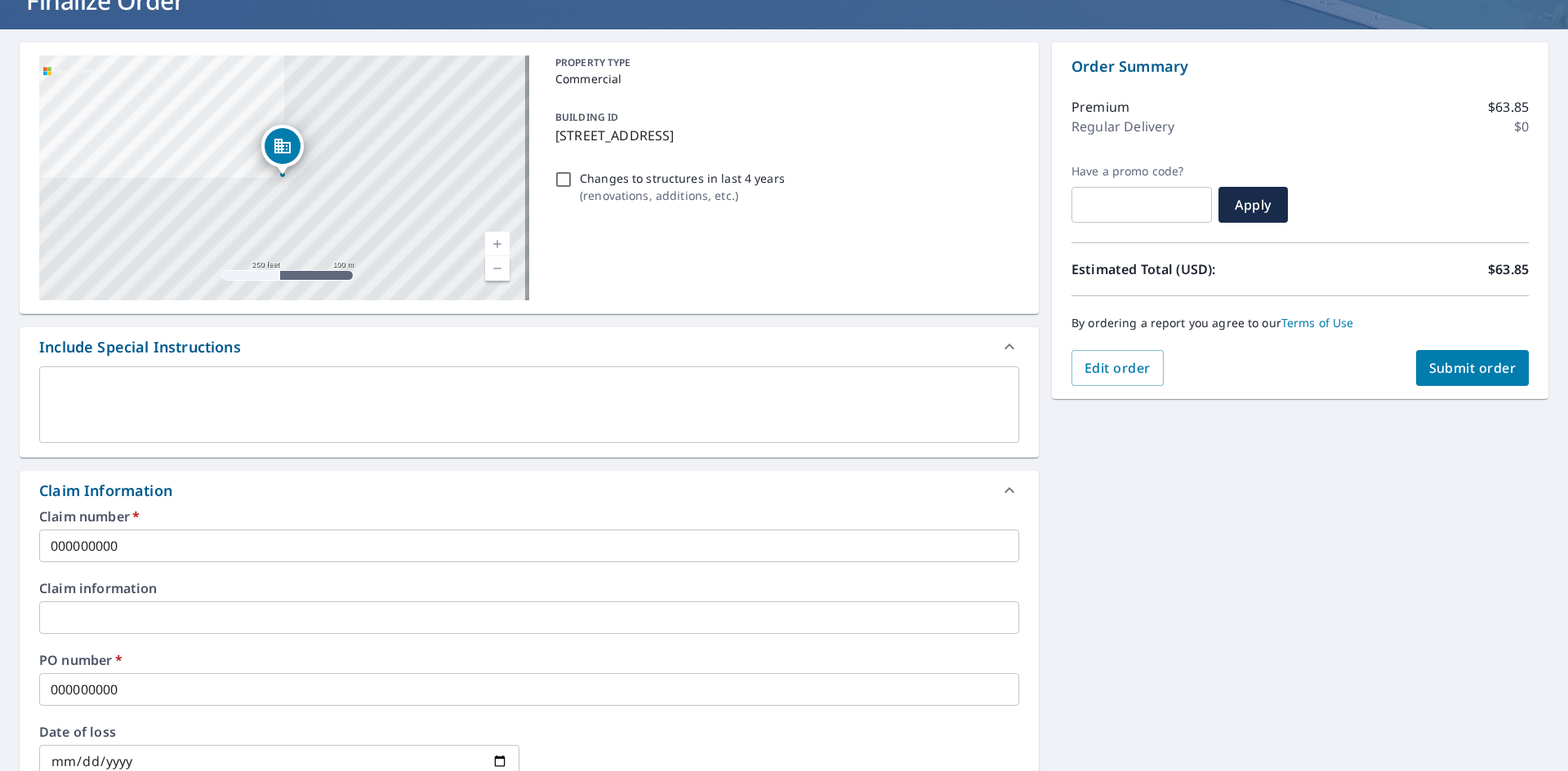
click at [1429, 375] on span "Submit order" at bounding box center [1472, 368] width 88 height 18
checkbox input "true"
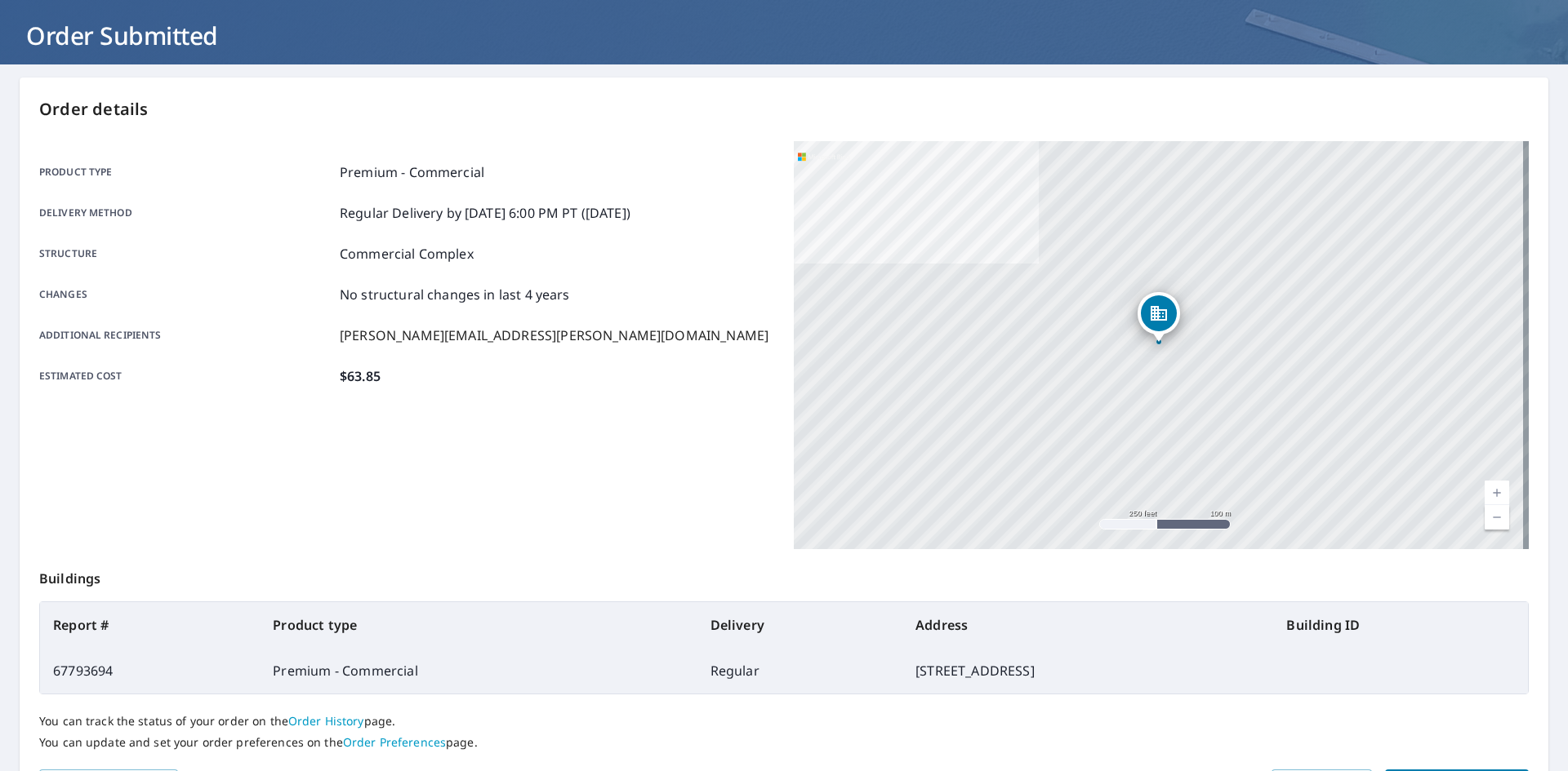
scroll to position [86, 0]
